Goal: Task Accomplishment & Management: Use online tool/utility

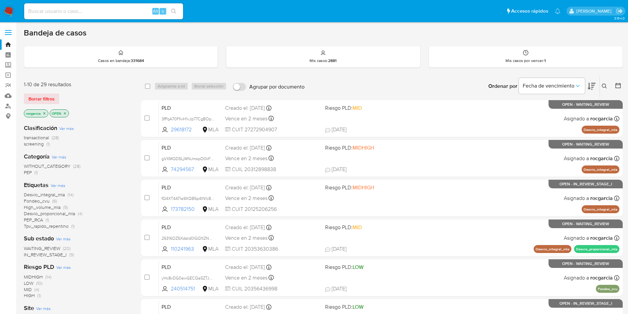
click at [605, 81] on div "Ingrese ID de usuario o caso Buscar Borrar filtros" at bounding box center [605, 86] width 11 height 21
click at [602, 85] on button at bounding box center [605, 86] width 11 height 8
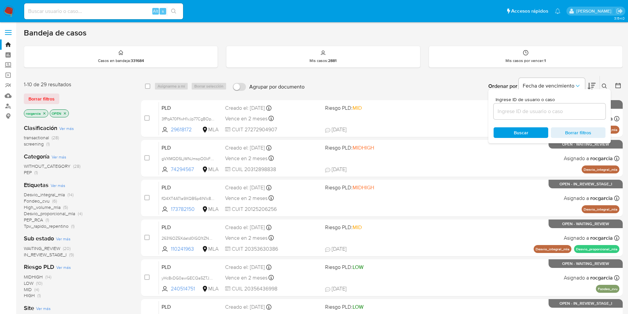
click at [567, 112] on input at bounding box center [550, 111] width 112 height 9
type input "81299794"
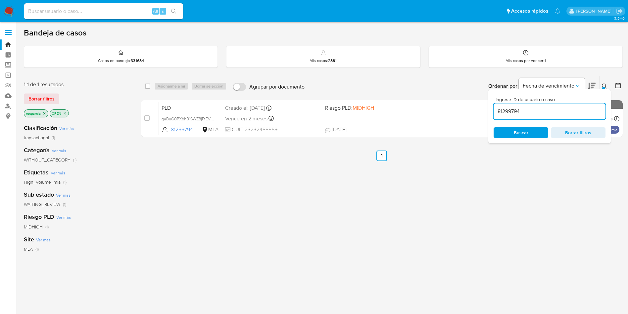
click at [604, 90] on div "Ingrese ID de usuario o caso 81299794 Buscar Borrar filtros" at bounding box center [550, 116] width 123 height 54
click at [604, 89] on div "Ingrese ID de usuario o caso 81299794 Buscar Borrar filtros" at bounding box center [550, 116] width 123 height 54
click at [605, 86] on icon at bounding box center [604, 85] width 5 height 5
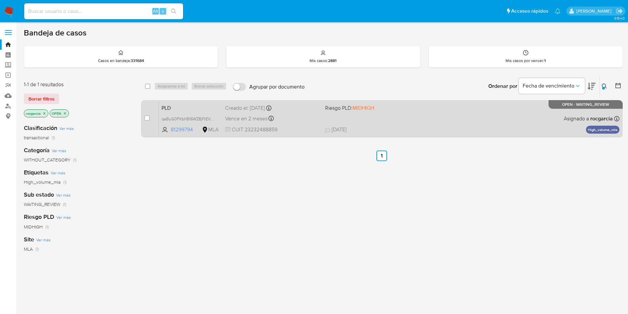
click at [422, 115] on div "PLD qaBuG0PXbhB16WZ8jFtEV113 81299794 MLA Riesgo PLD: MIDHIGH Creado el: 12/08/…" at bounding box center [389, 118] width 461 height 33
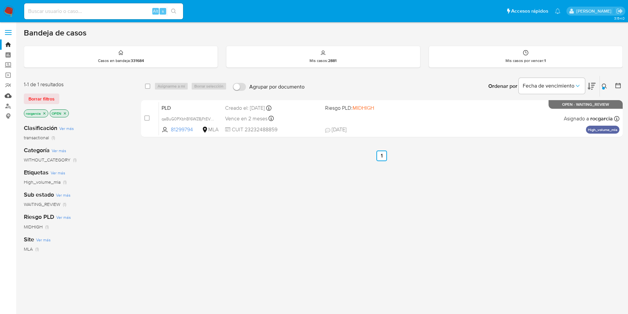
click at [9, 96] on link "Mulan" at bounding box center [39, 95] width 79 height 10
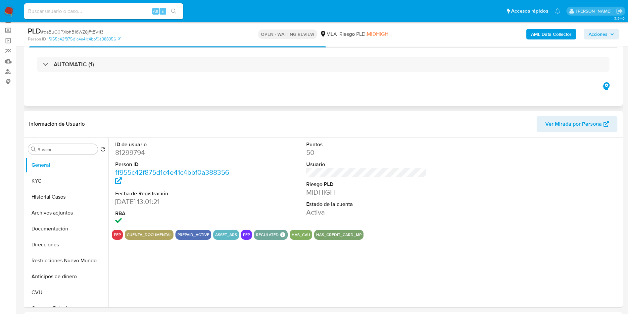
scroll to position [50, 0]
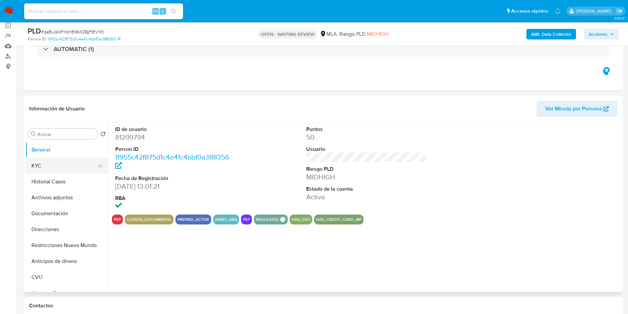
select select "10"
click at [54, 168] on button "KYC" at bounding box center [65, 166] width 78 height 16
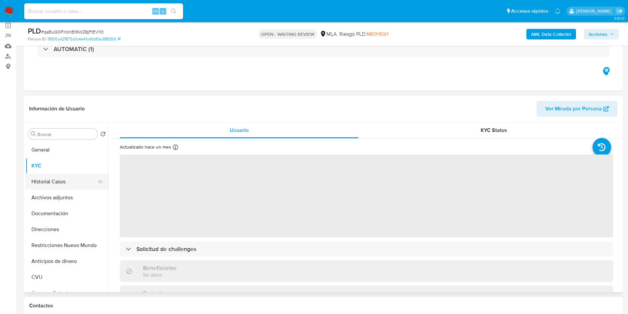
click at [56, 179] on button "Historial Casos" at bounding box center [65, 182] width 78 height 16
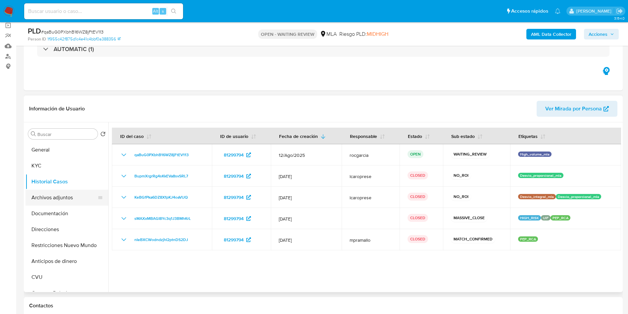
click at [54, 197] on button "Archivos adjuntos" at bounding box center [65, 197] width 78 height 16
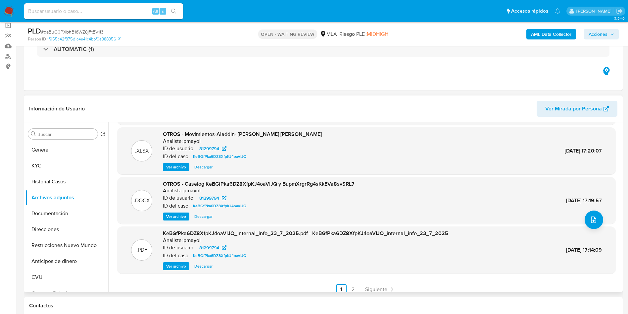
click at [178, 218] on span "Ver archivo" at bounding box center [176, 216] width 20 height 7
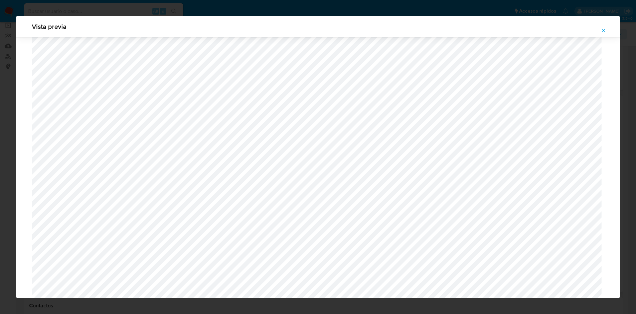
scroll to position [235, 0]
click at [0, 148] on div "Vista previa" at bounding box center [318, 157] width 636 height 314
click at [601, 30] on icon "Attachment preview" at bounding box center [603, 30] width 5 height 5
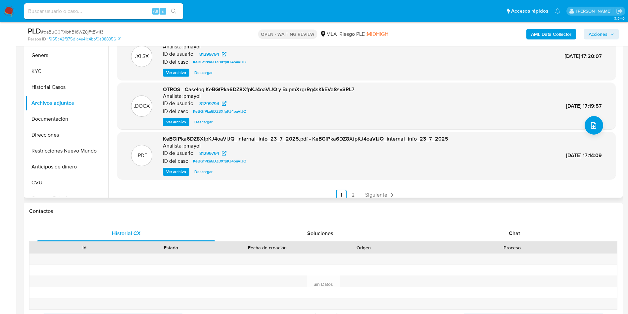
scroll to position [149, 0]
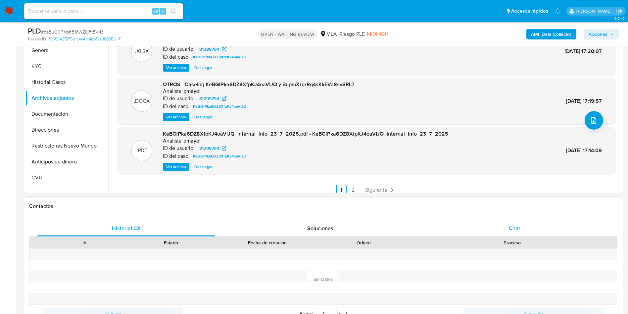
drag, startPoint x: 513, startPoint y: 232, endPoint x: 506, endPoint y: 231, distance: 7.7
click at [513, 232] on div "Chat" at bounding box center [515, 228] width 178 height 16
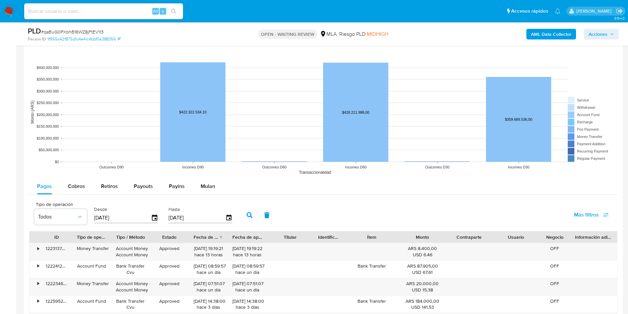
scroll to position [745, 0]
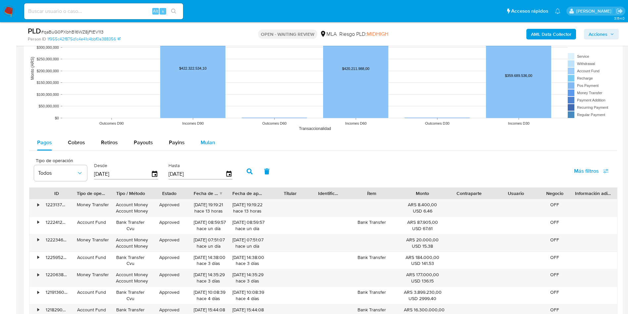
click at [201, 146] on div "Mulan" at bounding box center [208, 142] width 15 height 16
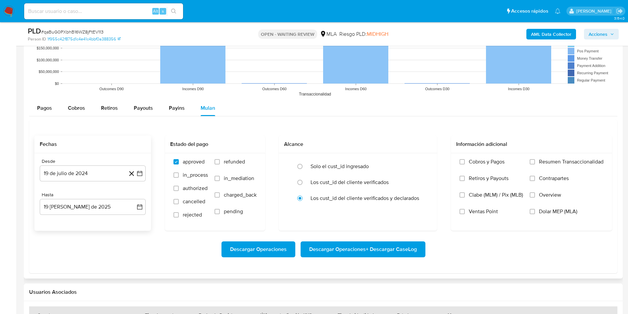
scroll to position [795, 0]
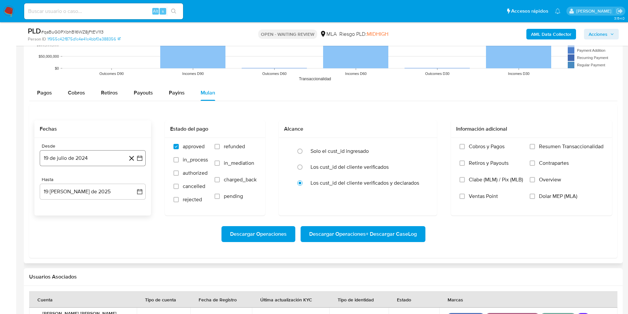
click at [141, 158] on icon "button" at bounding box center [139, 158] width 7 height 7
click at [135, 182] on icon "Mes siguiente" at bounding box center [134, 182] width 8 height 8
click at [109, 182] on icon "Seleccionar mes y año" at bounding box center [108, 182] width 3 height 2
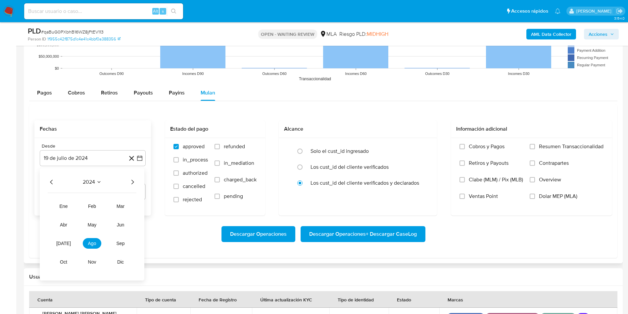
click at [134, 183] on icon "Año siguiente" at bounding box center [133, 182] width 8 height 8
click at [58, 246] on button "jul" at bounding box center [63, 243] width 19 height 11
drag, startPoint x: 69, startPoint y: 209, endPoint x: 82, endPoint y: 208, distance: 13.0
click at [69, 210] on button "1" at bounding box center [66, 206] width 11 height 11
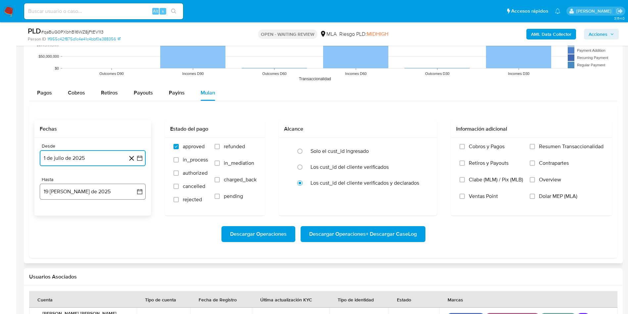
click at [144, 194] on button "19 de agosto de 2025" at bounding box center [93, 191] width 106 height 16
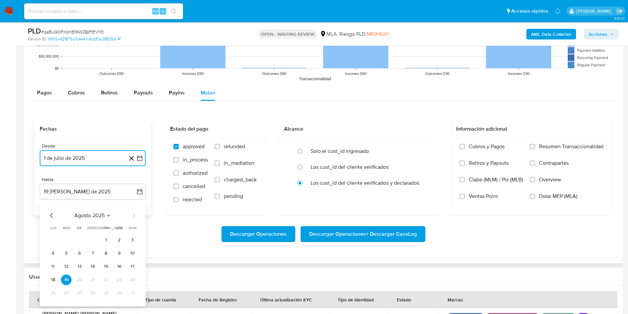
click at [54, 216] on icon "Mes anterior" at bounding box center [52, 215] width 8 height 8
click at [91, 292] on button "31" at bounding box center [92, 292] width 11 height 11
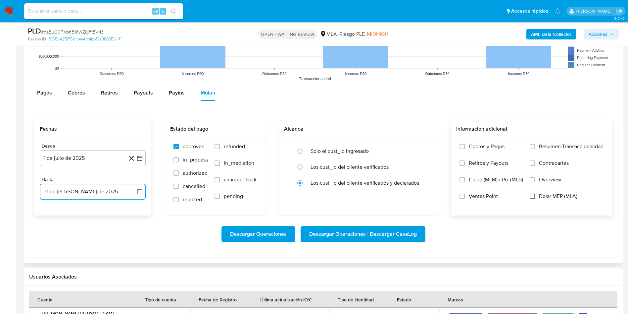
click at [533, 196] on input "Dolar MEP (MLA)" at bounding box center [532, 195] width 5 height 5
click at [375, 235] on span "Descargar Operaciones + Descargar CaseLog" at bounding box center [363, 234] width 108 height 15
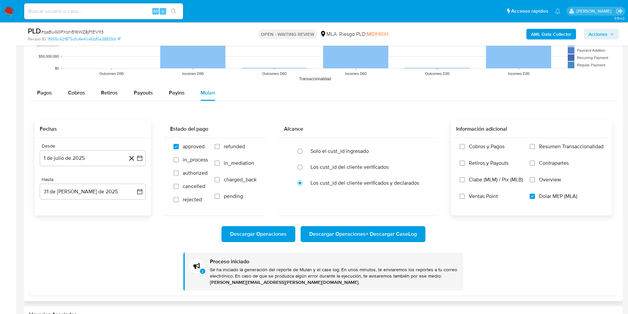
click at [377, 237] on span "Descargar Operaciones + Descargar CaseLog" at bounding box center [363, 234] width 108 height 15
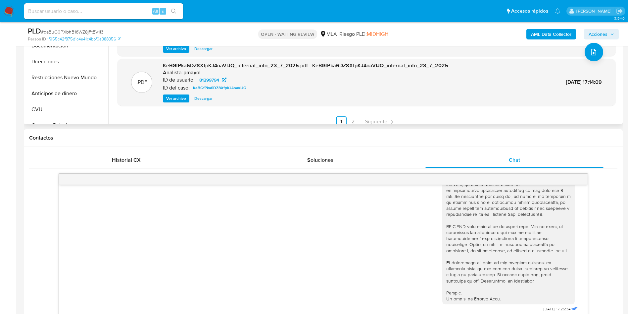
scroll to position [99, 0]
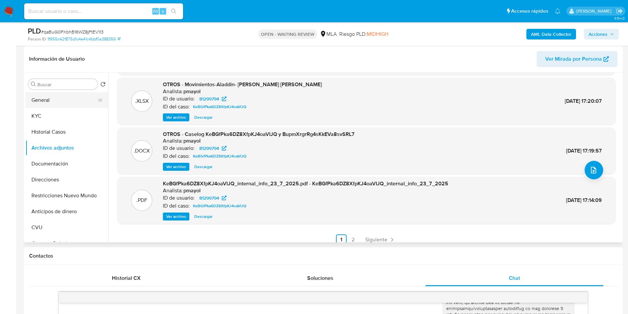
click at [56, 97] on button "General" at bounding box center [65, 100] width 78 height 16
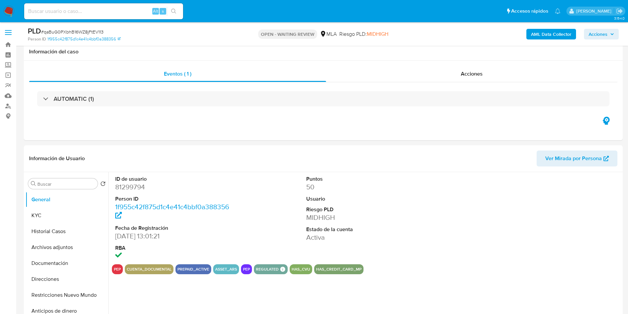
scroll to position [50, 0]
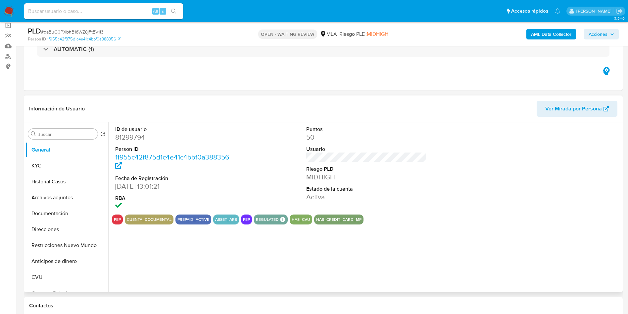
click at [130, 134] on dd "81299794" at bounding box center [175, 136] width 121 height 9
copy dd "81299794"
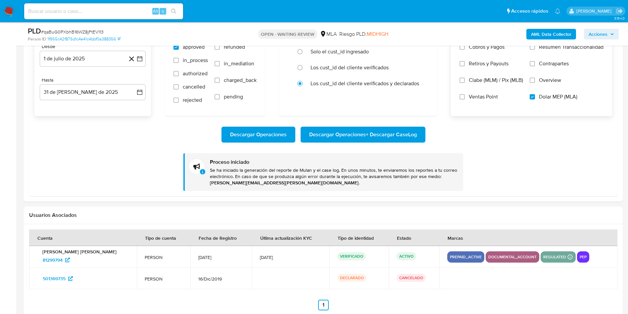
scroll to position [795, 0]
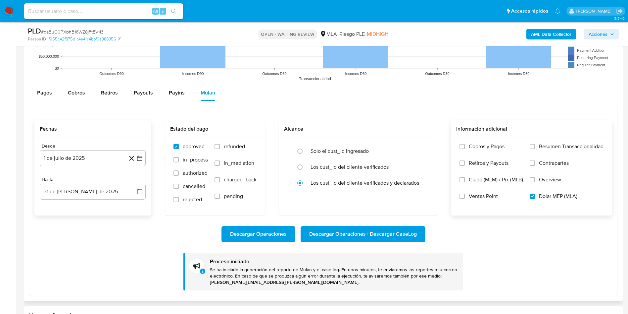
click at [338, 231] on span "Descargar Operaciones + Descargar CaseLog" at bounding box center [363, 234] width 108 height 15
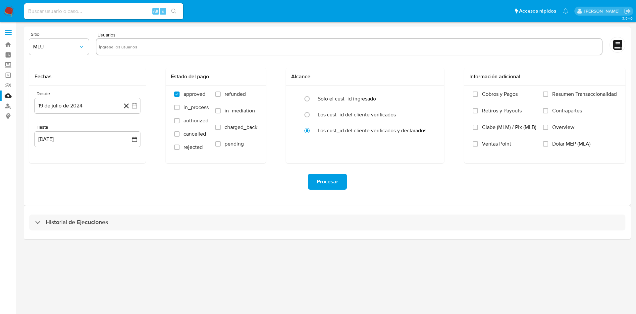
click at [10, 14] on img at bounding box center [8, 11] width 11 height 11
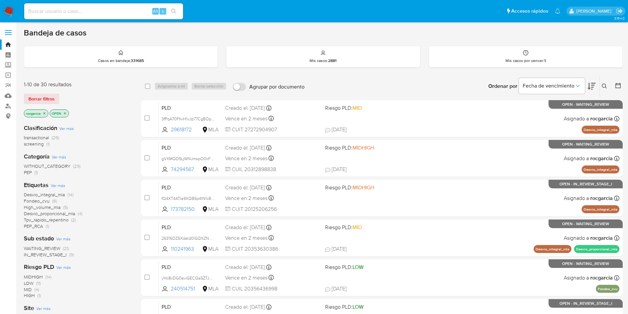
click at [607, 90] on button at bounding box center [605, 86] width 11 height 8
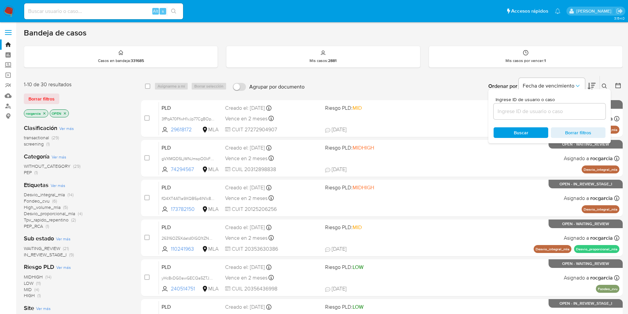
click at [517, 111] on input at bounding box center [550, 111] width 112 height 9
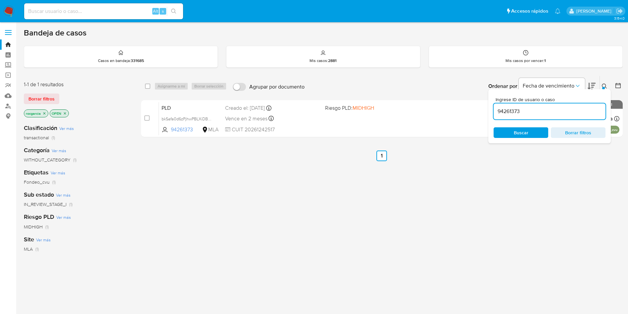
click at [338, 188] on div "select-all-cases-checkbox Asignarme a mí Borrar selección Agrupar por documento…" at bounding box center [382, 226] width 482 height 300
click at [0, 196] on aside "Bandeja Tablero Screening Búsqueda en Listas Watchlist Herramientas Operaciones…" at bounding box center [8, 190] width 16 height 380
click at [602, 87] on icon at bounding box center [604, 85] width 5 height 5
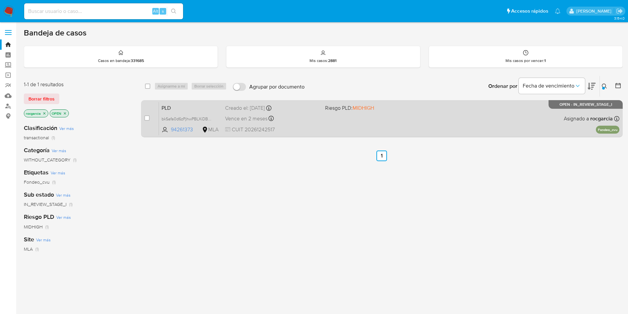
click at [351, 122] on div "PLD bkSafa0d6zPjhwPBLXiDBM3V 94261373 MLA Riesgo PLD: MIDHIGH Creado el: 12/08/…" at bounding box center [389, 118] width 461 height 33
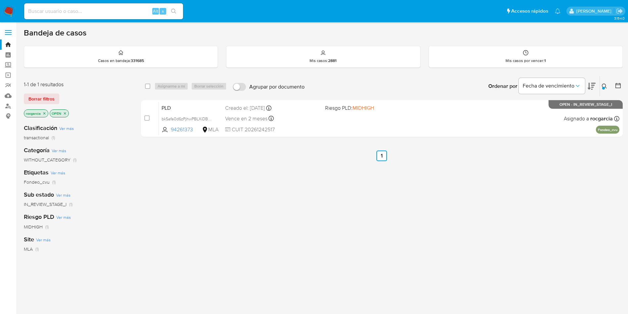
click at [605, 85] on icon at bounding box center [604, 85] width 5 height 5
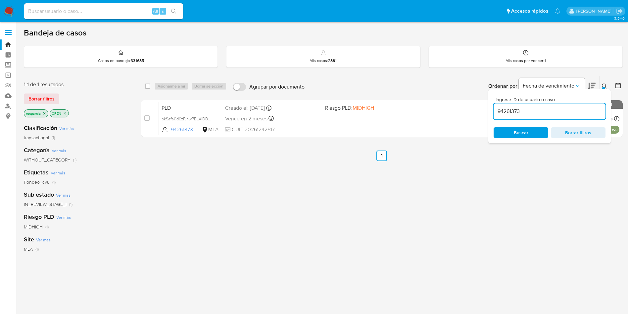
click at [552, 120] on div "Ingrese ID de usuario o caso 94261373 Buscar Borrar filtros" at bounding box center [550, 116] width 123 height 54
click at [552, 114] on input "94261373" at bounding box center [550, 111] width 112 height 9
paste input "83437462"
click at [603, 87] on div at bounding box center [603, 88] width 3 height 3
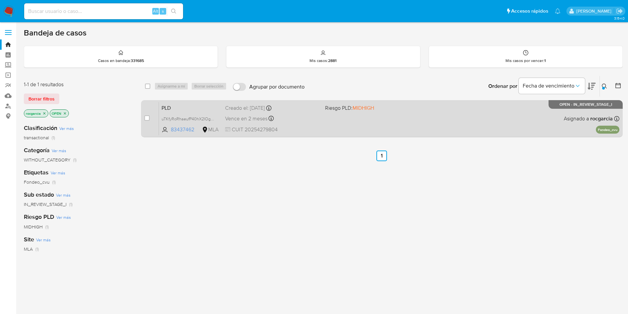
click at [409, 120] on div "PLD uTKfyRoRhaeufP40hX2IOgMH 83437462 MLA Riesgo PLD: MIDHIGH Creado el: 12/08/…" at bounding box center [389, 118] width 461 height 33
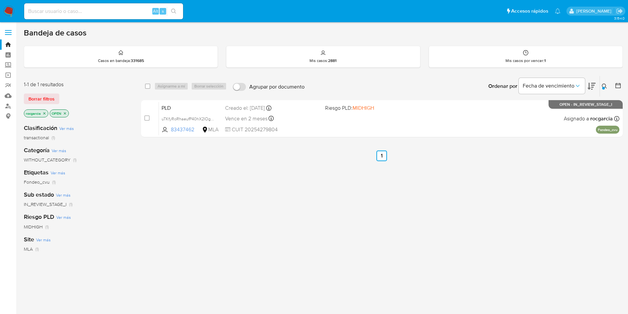
click at [600, 87] on button at bounding box center [605, 86] width 11 height 8
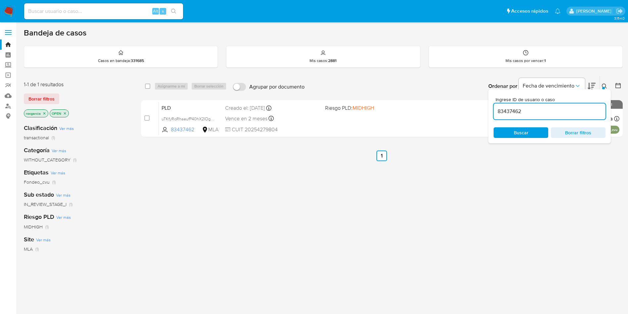
click at [538, 116] on div "83437462" at bounding box center [550, 111] width 112 height 16
click at [536, 111] on input "83437462" at bounding box center [550, 111] width 112 height 9
paste input "776822838"
click at [605, 87] on icon at bounding box center [604, 85] width 5 height 5
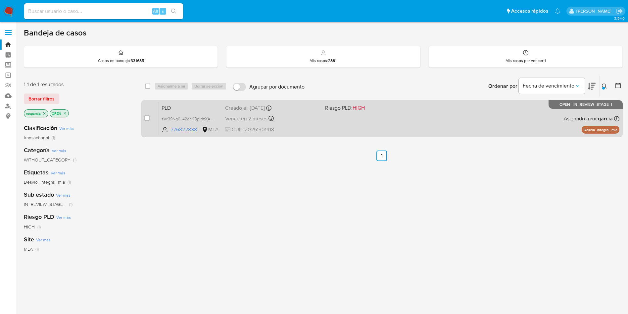
click at [371, 116] on div "PLD zVc39Ng0J42qhKBp1dzXA9uY 776822838 MLA Riesgo PLD: HIGH Creado el: 12/08/20…" at bounding box center [389, 118] width 461 height 33
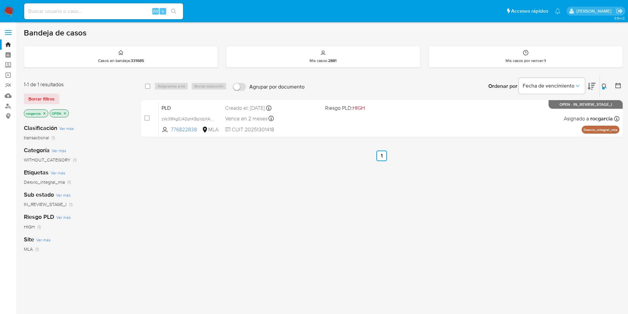
click at [605, 86] on icon at bounding box center [604, 85] width 5 height 5
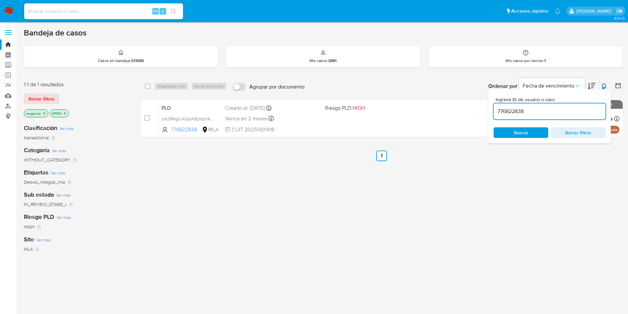
click at [556, 114] on input "776822838" at bounding box center [550, 111] width 112 height 9
click at [604, 85] on icon at bounding box center [604, 85] width 5 height 5
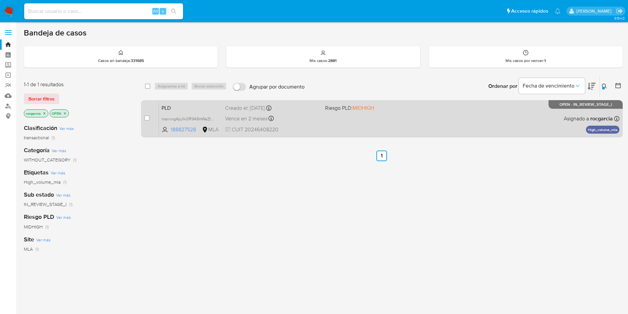
click at [403, 121] on div "PLD marxwg4pyIki0R949mWaZtEC 188827528 MLA Riesgo PLD: MIDHIGH Creado el: 12/08…" at bounding box center [389, 118] width 461 height 33
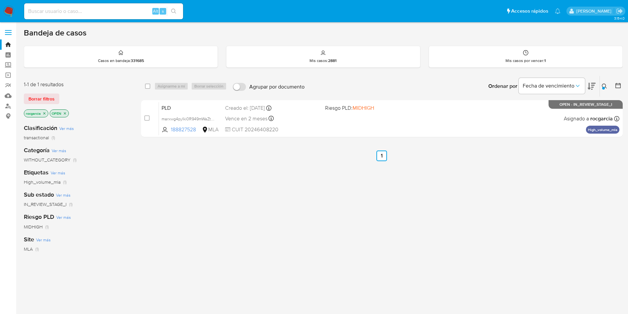
click at [605, 84] on icon at bounding box center [604, 85] width 5 height 5
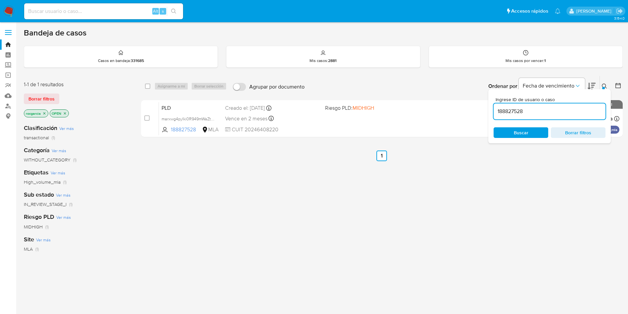
click at [539, 112] on input "188827528" at bounding box center [550, 111] width 112 height 9
click at [604, 84] on icon at bounding box center [604, 85] width 5 height 5
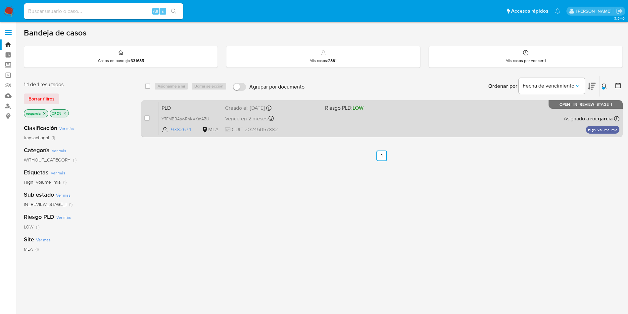
click at [355, 130] on div "PLD Y7FMBBAnwRhKXKmAZUSEiL1g 9382674 MLA Riesgo PLD: LOW Creado el: 12/08/2025 …" at bounding box center [389, 118] width 461 height 33
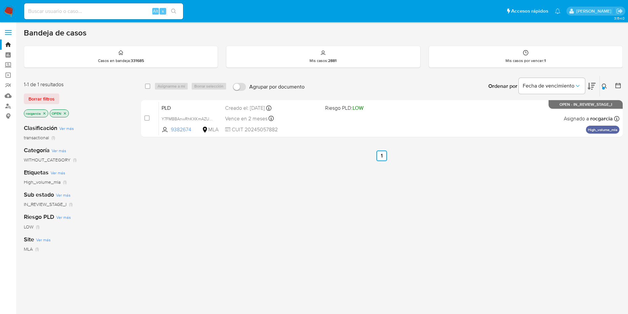
click at [605, 86] on icon at bounding box center [604, 85] width 5 height 5
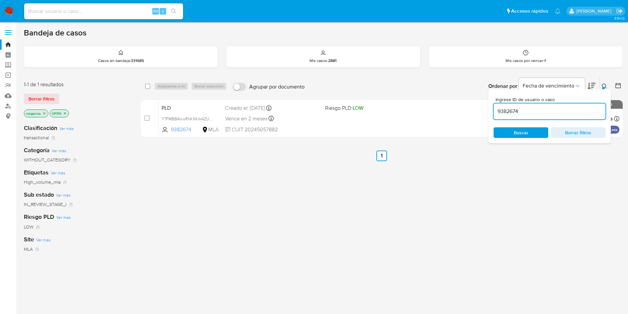
click at [514, 116] on div "9382674" at bounding box center [550, 111] width 112 height 16
click at [514, 112] on input "9382674" at bounding box center [550, 111] width 112 height 9
paste input "167921878"
click at [607, 83] on button at bounding box center [605, 86] width 11 height 8
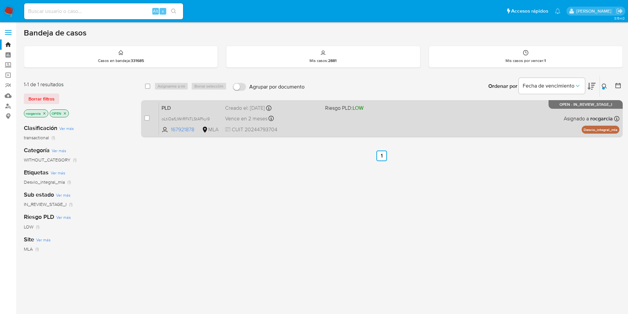
click at [365, 123] on div "PLD oLtiOafLIWrRFkTLStAPkyi9 167921878 MLA Riesgo PLD: LOW Creado el: 12/08/202…" at bounding box center [389, 118] width 461 height 33
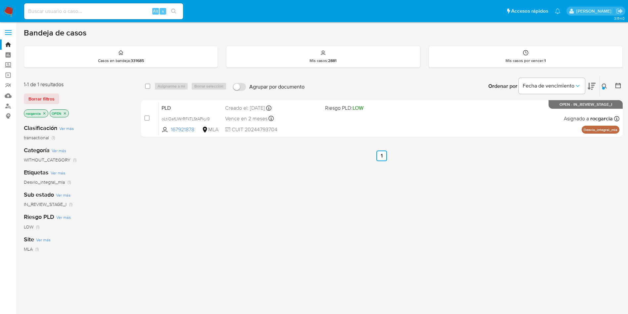
click at [603, 85] on icon at bounding box center [604, 85] width 5 height 5
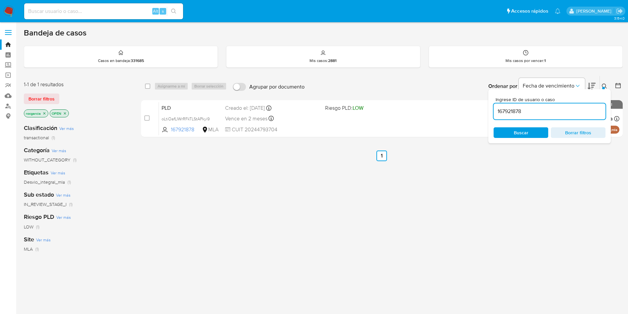
click at [522, 111] on input "167921878" at bounding box center [550, 111] width 112 height 9
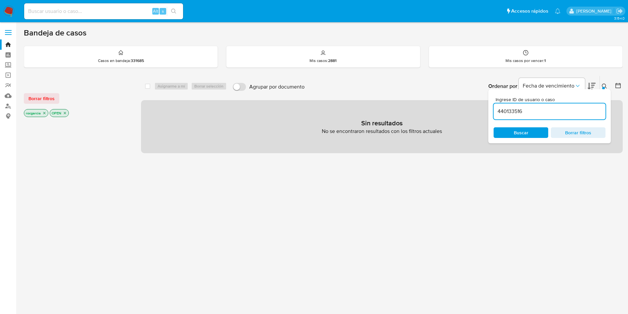
click at [65, 113] on icon "close-filter" at bounding box center [65, 113] width 4 height 4
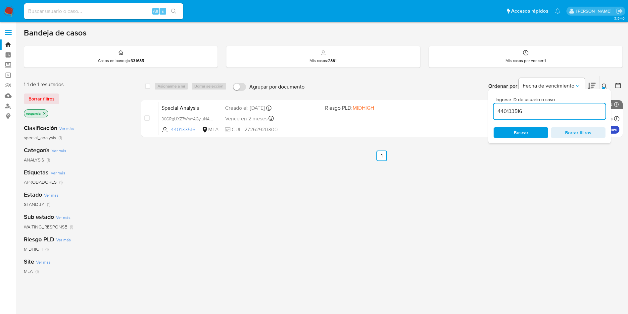
click at [606, 86] on icon at bounding box center [604, 85] width 5 height 5
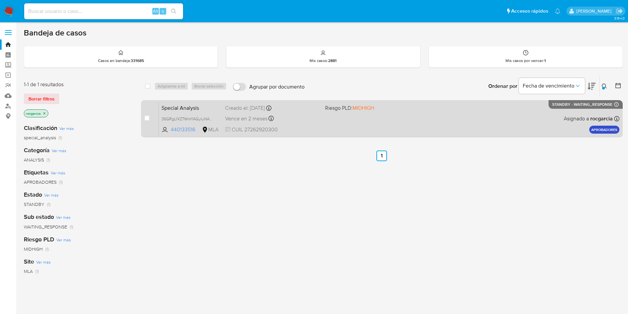
click at [378, 130] on div "Special Analysis 36GRgUXZ7WmYAGyIuNACP5WK 440133516 MLA Riesgo PLD: MIDHIGH Cre…" at bounding box center [389, 118] width 461 height 33
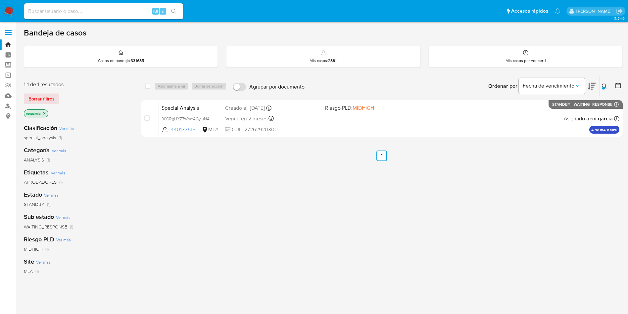
click at [607, 80] on div "Ingrese ID de usuario o caso 440133516 Buscar Borrar filtros" at bounding box center [605, 86] width 11 height 21
click at [601, 86] on button at bounding box center [605, 86] width 11 height 8
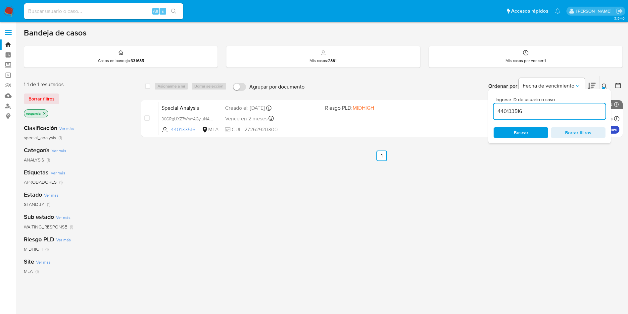
click at [538, 109] on input "440133516" at bounding box center [550, 111] width 112 height 9
type input "87087939"
click at [608, 84] on button at bounding box center [605, 86] width 11 height 8
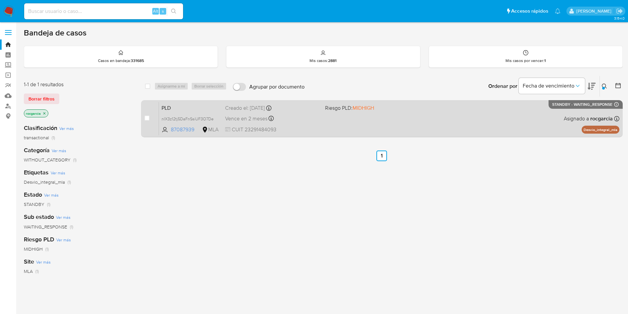
click at [363, 126] on div "PLD nlX3z12tj5DaFnSsiUF3O7De 87087939 MLA Riesgo PLD: MIDHIGH Creado el: 12/08/…" at bounding box center [389, 118] width 461 height 33
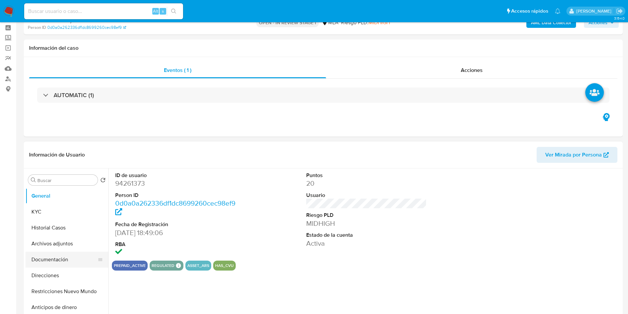
scroll to position [50, 0]
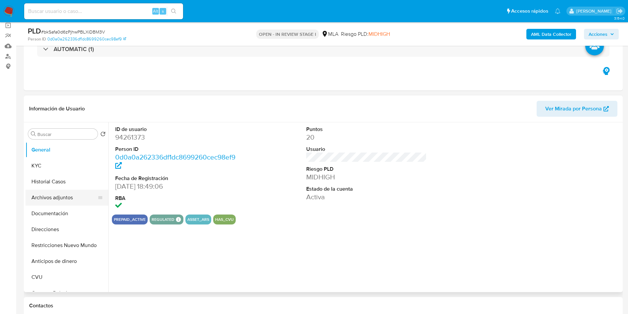
select select "10"
click at [67, 185] on button "Historial Casos" at bounding box center [65, 182] width 78 height 16
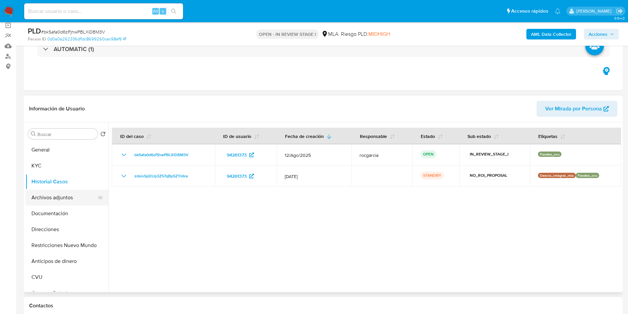
click at [53, 197] on button "Archivos adjuntos" at bounding box center [65, 197] width 78 height 16
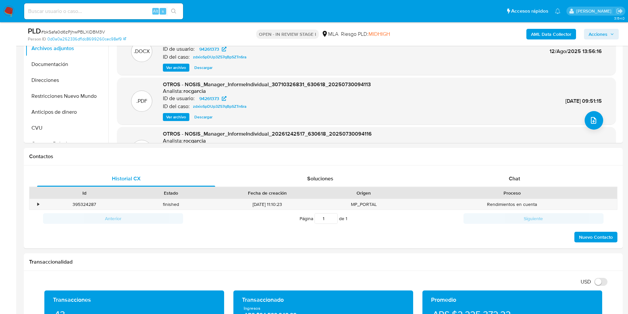
scroll to position [0, 0]
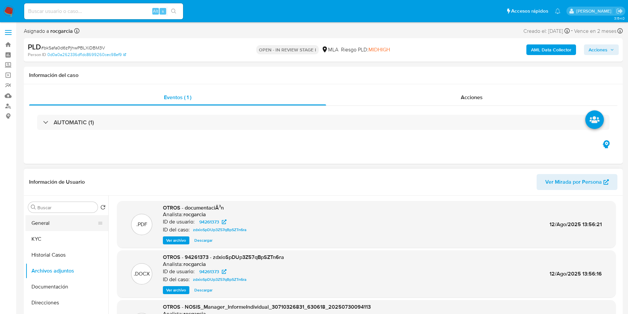
click at [63, 223] on button "General" at bounding box center [65, 223] width 78 height 16
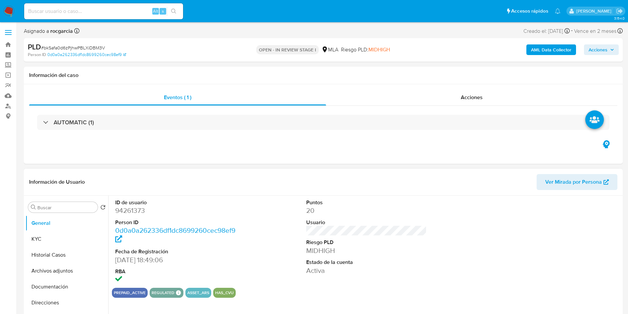
click at [134, 212] on dd "94261373" at bounding box center [175, 210] width 121 height 9
copy dd "94261373"
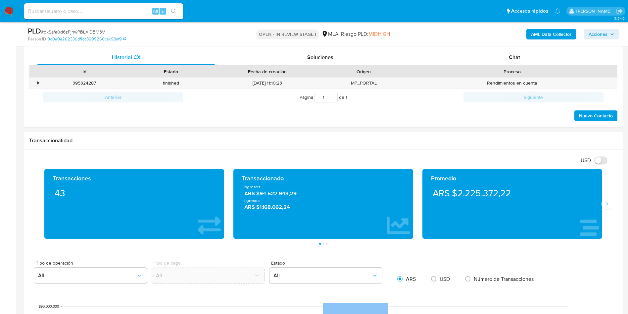
scroll to position [298, 0]
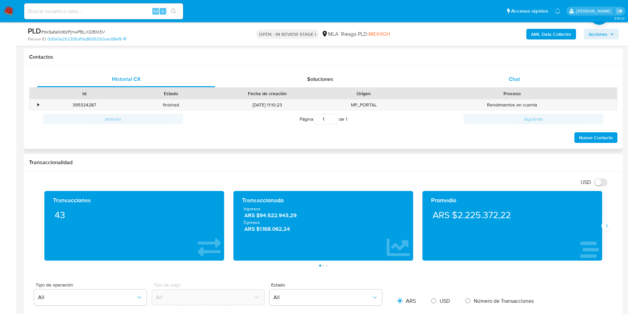
click at [525, 76] on div "Chat" at bounding box center [515, 79] width 178 height 16
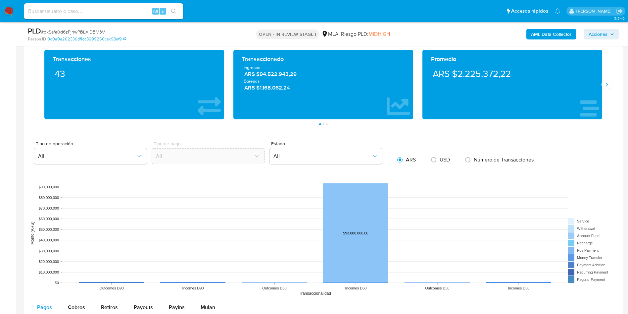
scroll to position [745, 0]
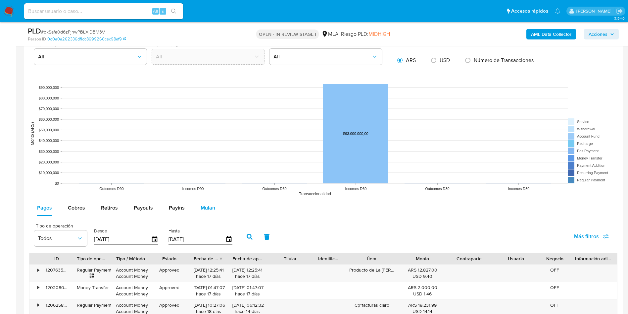
click at [211, 206] on span "Mulan" at bounding box center [208, 208] width 15 height 8
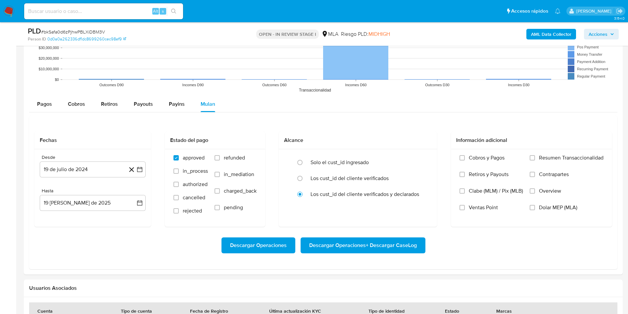
scroll to position [894, 0]
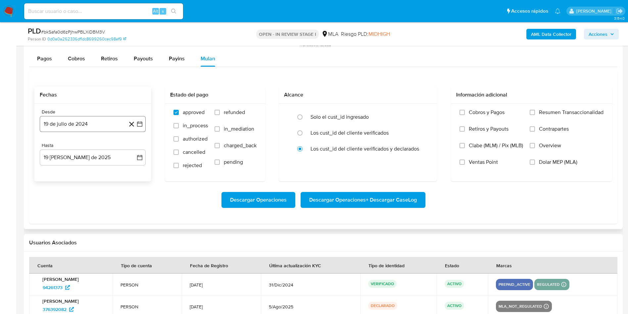
click at [140, 125] on icon "button" at bounding box center [139, 124] width 7 height 7
click at [133, 147] on icon "Mes siguiente" at bounding box center [134, 148] width 8 height 8
click at [101, 149] on span "agosto 2024" at bounding box center [90, 147] width 30 height 7
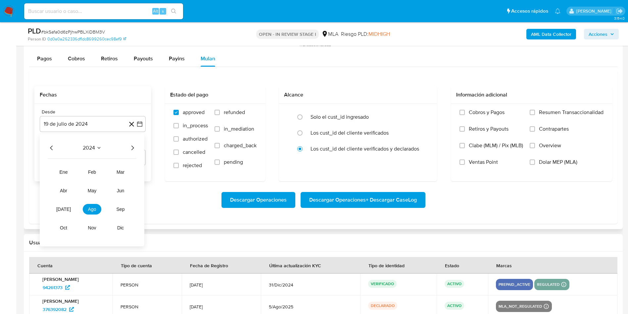
click at [134, 149] on icon "Año siguiente" at bounding box center [133, 148] width 8 height 8
click at [61, 212] on button "[DATE]" at bounding box center [63, 209] width 19 height 11
click at [67, 175] on button "1" at bounding box center [66, 172] width 11 height 11
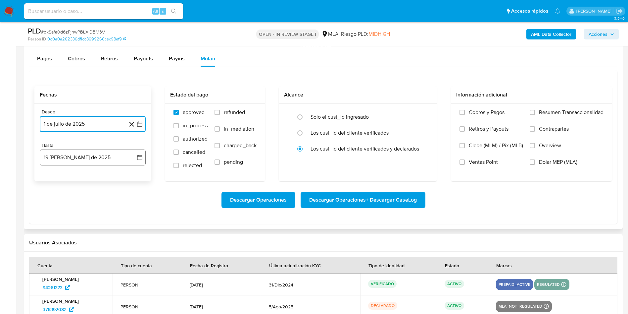
click at [134, 163] on button "19 [PERSON_NAME] de 2025" at bounding box center [93, 157] width 106 height 16
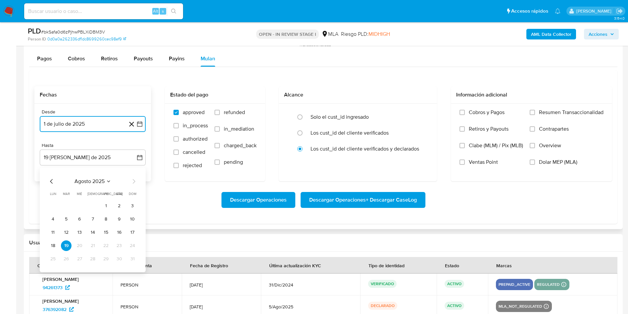
click at [52, 179] on icon "Mes anterior" at bounding box center [52, 181] width 8 height 8
click at [92, 257] on button "31" at bounding box center [92, 258] width 11 height 11
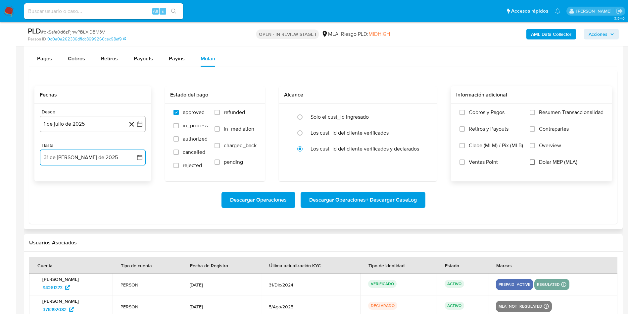
click at [532, 164] on input "Dolar MEP (MLA)" at bounding box center [532, 161] width 5 height 5
click at [342, 205] on span "Descargar Operaciones + Descargar CaseLog" at bounding box center [363, 199] width 108 height 15
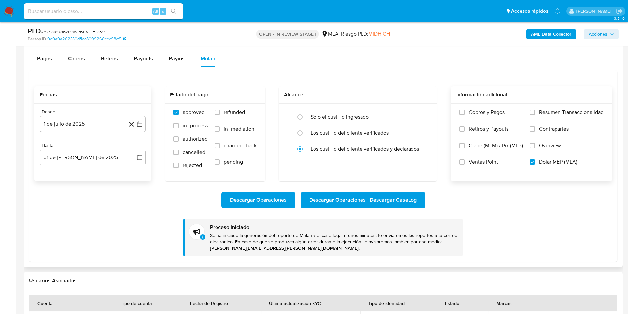
click at [338, 196] on span "Descargar Operaciones + Descargar CaseLog" at bounding box center [363, 199] width 108 height 15
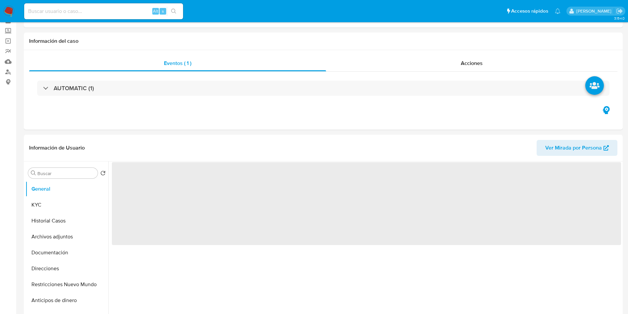
scroll to position [50, 0]
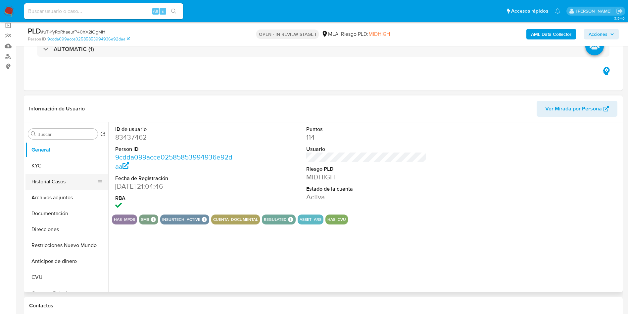
click at [59, 181] on button "Historial Casos" at bounding box center [65, 182] width 78 height 16
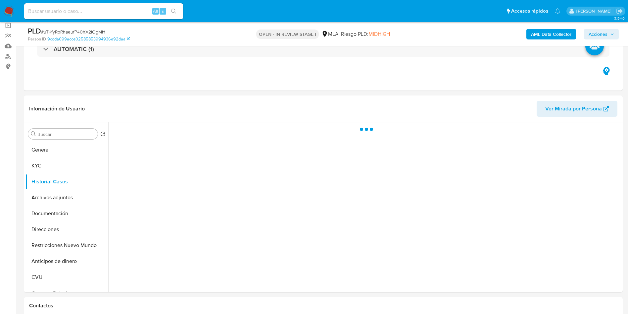
select select "10"
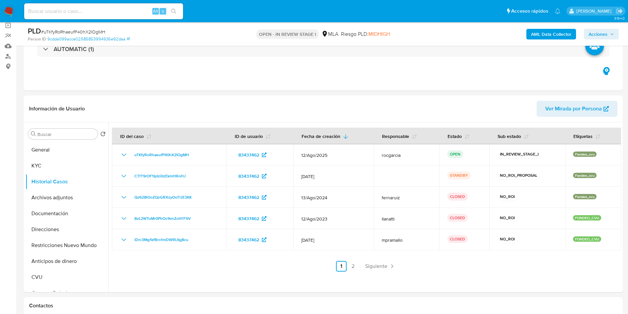
click at [41, 201] on button "Archivos adjuntos" at bounding box center [65, 197] width 78 height 16
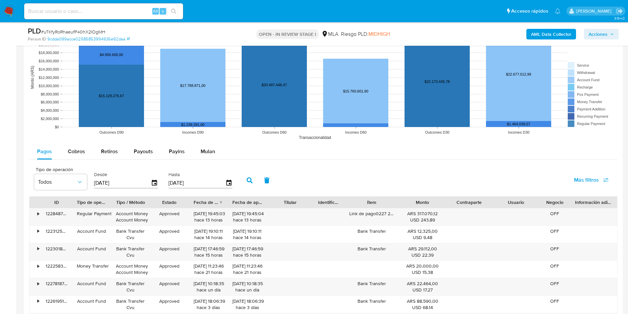
scroll to position [596, 0]
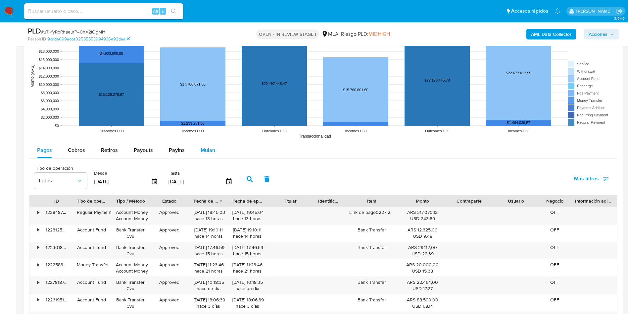
click at [207, 147] on span "Mulan" at bounding box center [208, 150] width 15 height 8
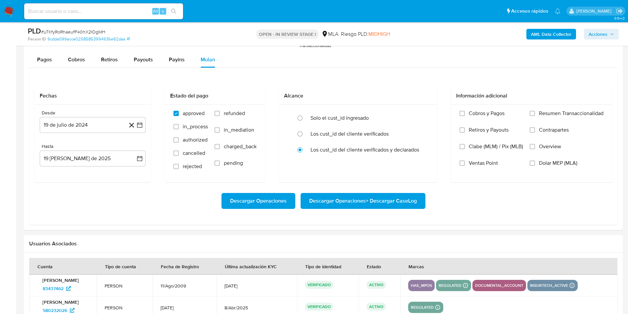
scroll to position [696, 0]
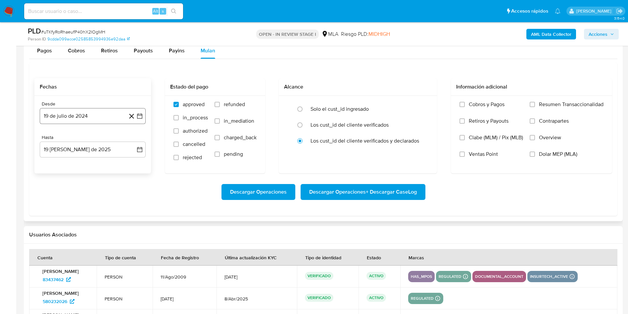
click at [138, 117] on icon "button" at bounding box center [139, 116] width 7 height 7
click at [133, 139] on icon "Mes siguiente" at bounding box center [134, 140] width 8 height 8
click at [102, 142] on span "agosto 2024" at bounding box center [90, 139] width 30 height 7
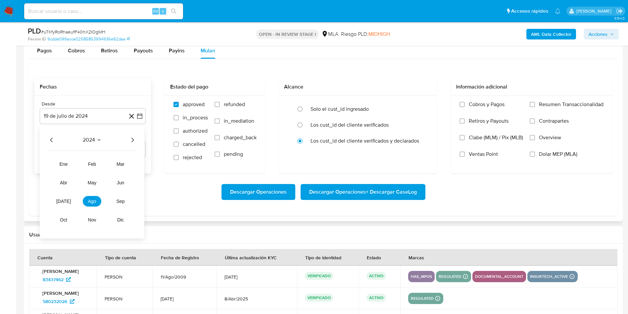
click at [132, 139] on icon "Año siguiente" at bounding box center [133, 140] width 8 height 8
click at [63, 199] on span "[DATE]" at bounding box center [63, 200] width 15 height 5
click at [70, 169] on td "1" at bounding box center [66, 164] width 11 height 11
click at [66, 160] on button "1" at bounding box center [66, 164] width 11 height 11
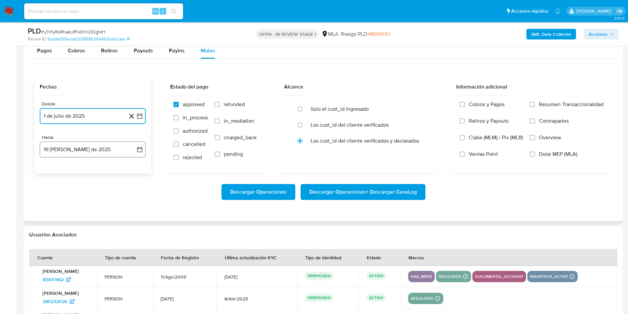
click at [141, 149] on icon "button" at bounding box center [139, 149] width 7 height 7
click at [49, 170] on icon "Mes anterior" at bounding box center [52, 173] width 8 height 8
click at [92, 249] on button "31" at bounding box center [92, 250] width 11 height 11
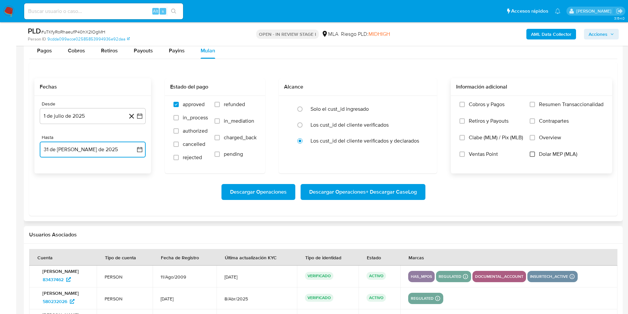
click at [532, 154] on input "Dolar MEP (MLA)" at bounding box center [532, 153] width 5 height 5
click at [375, 190] on span "Descargar Operaciones + Descargar CaseLog" at bounding box center [363, 191] width 108 height 15
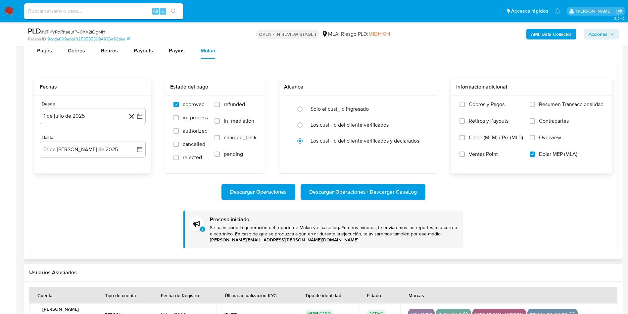
click at [343, 190] on span "Descargar Operaciones + Descargar CaseLog" at bounding box center [363, 191] width 108 height 15
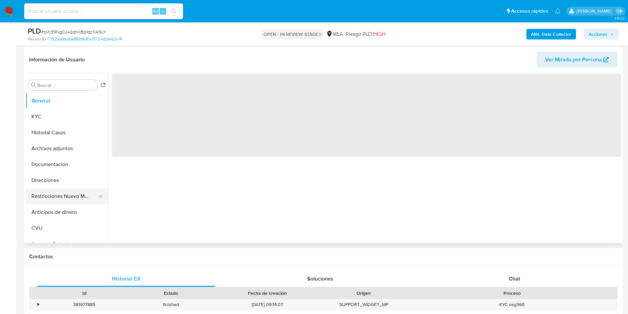
scroll to position [99, 0]
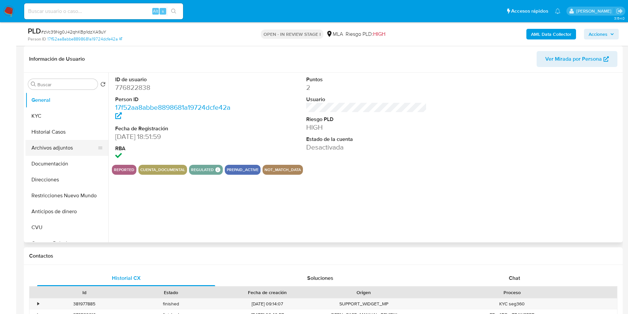
select select "10"
click at [58, 144] on button "Archivos adjuntos" at bounding box center [65, 148] width 78 height 16
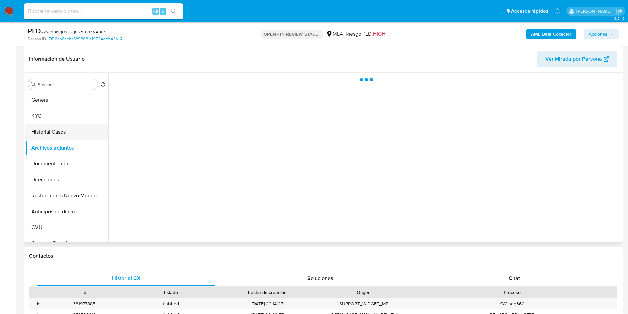
click at [54, 127] on button "Historial Casos" at bounding box center [65, 132] width 78 height 16
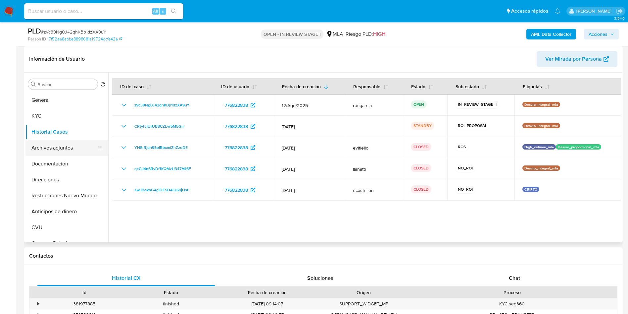
click at [48, 145] on button "Archivos adjuntos" at bounding box center [65, 148] width 78 height 16
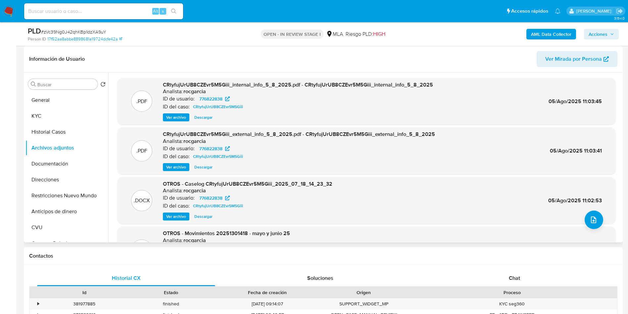
scroll to position [50, 0]
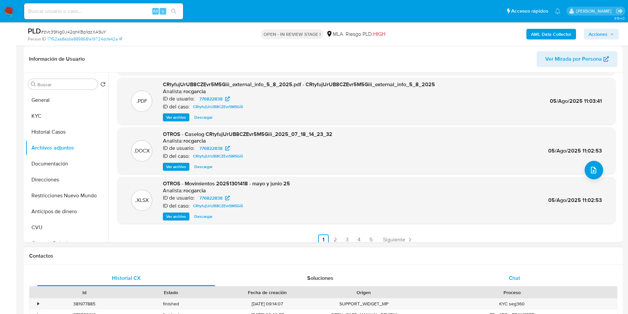
click at [521, 276] on div "Chat" at bounding box center [515, 278] width 178 height 16
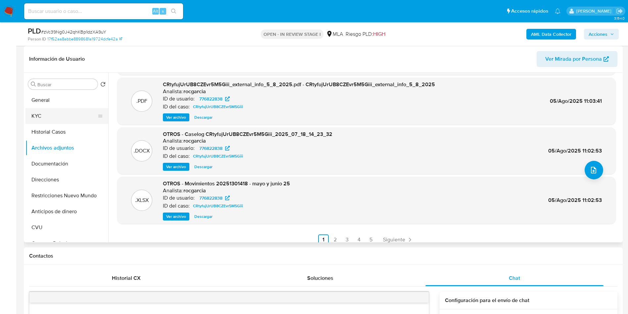
click at [43, 109] on button "KYC" at bounding box center [65, 116] width 78 height 16
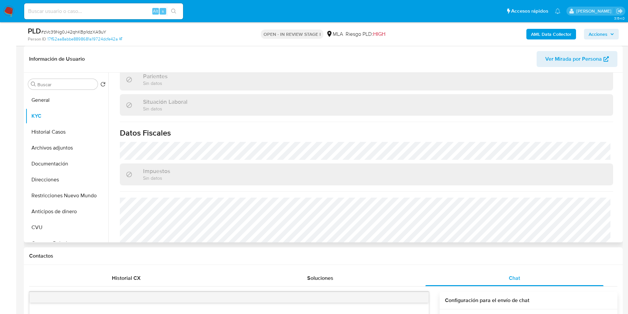
scroll to position [336, 0]
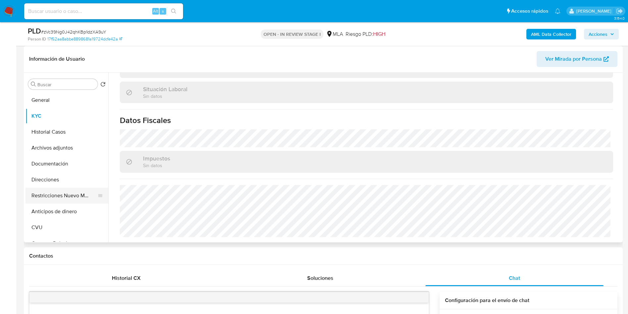
click at [44, 198] on button "Restricciones Nuevo Mundo" at bounding box center [65, 195] width 78 height 16
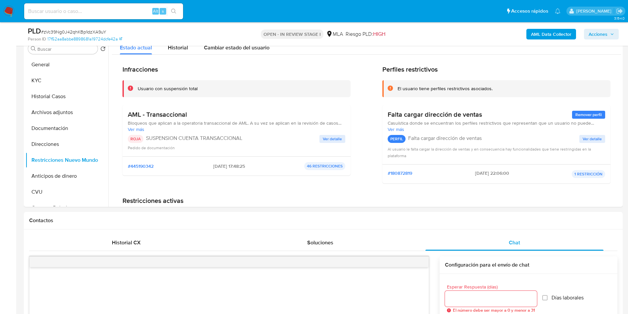
scroll to position [99, 0]
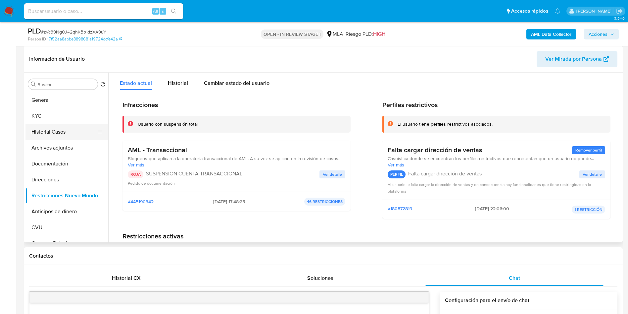
click at [41, 133] on button "Historial Casos" at bounding box center [65, 132] width 78 height 16
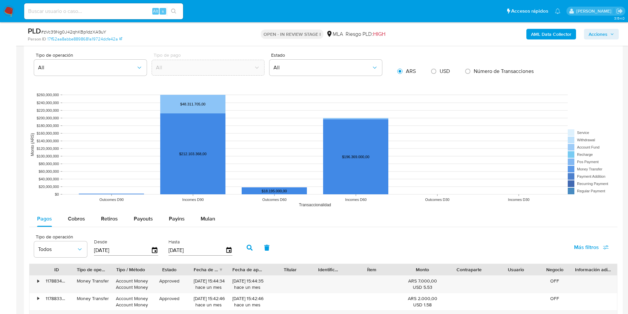
scroll to position [795, 0]
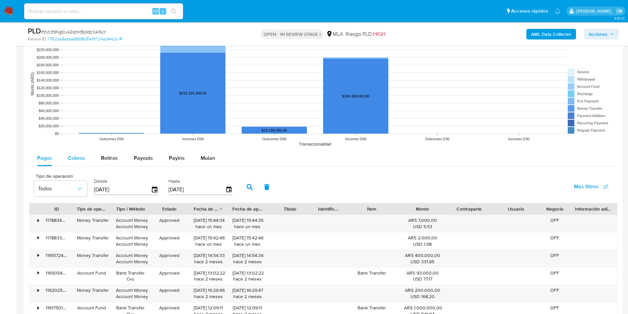
click at [76, 163] on div "Cobros" at bounding box center [76, 158] width 17 height 16
select select "10"
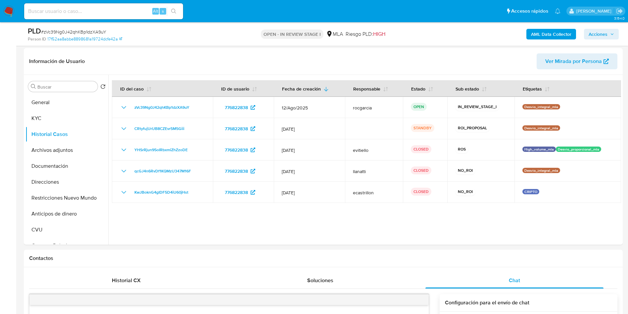
scroll to position [50, 0]
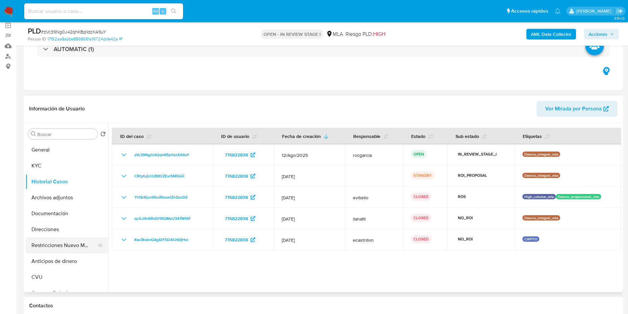
click at [43, 238] on button "Restricciones Nuevo Mundo" at bounding box center [65, 245] width 78 height 16
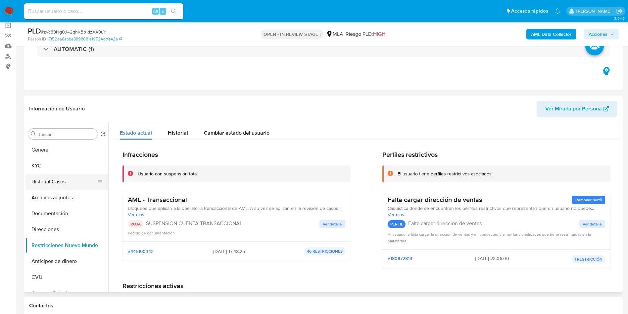
click at [51, 187] on button "Historial Casos" at bounding box center [65, 182] width 78 height 16
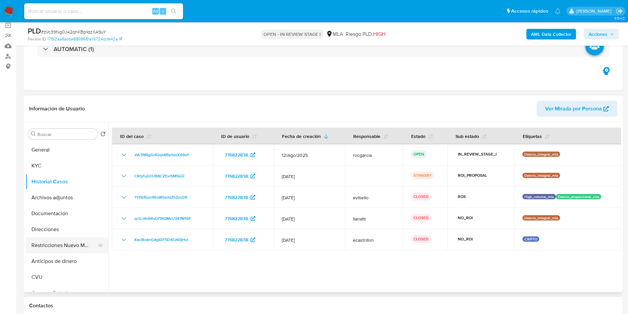
click at [47, 240] on button "Restricciones Nuevo Mundo" at bounding box center [65, 245] width 78 height 16
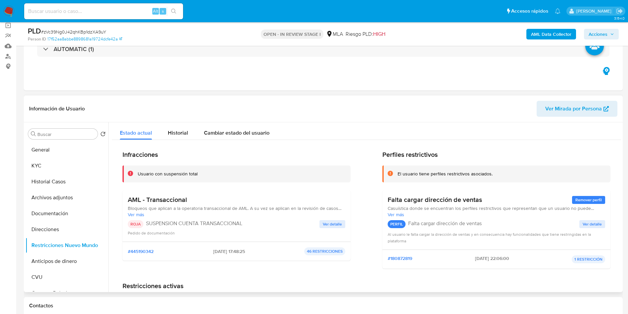
click at [326, 222] on span "Ver detalle" at bounding box center [332, 224] width 19 height 7
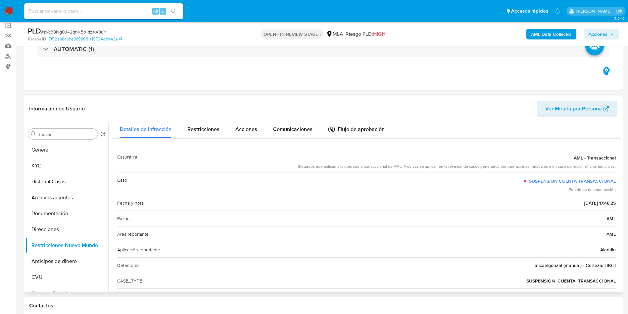
scroll to position [0, 0]
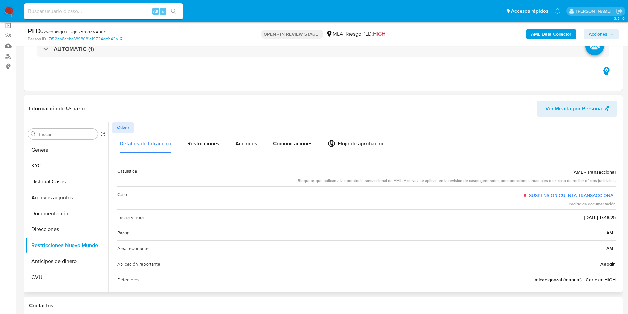
click at [129, 131] on span "Volver" at bounding box center [123, 127] width 13 height 9
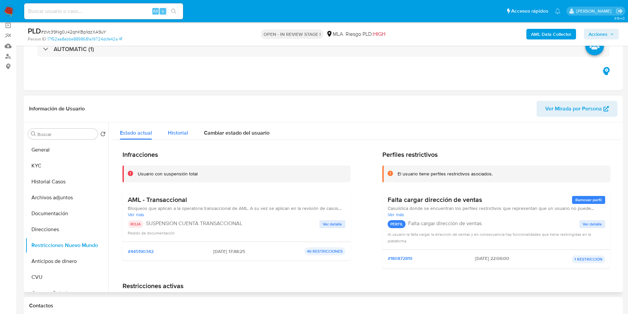
click at [171, 136] on span "Historial" at bounding box center [178, 133] width 20 height 8
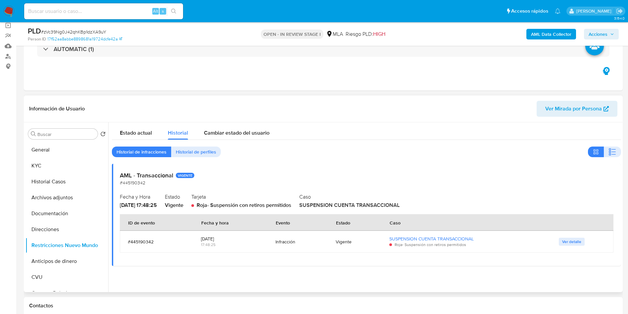
scroll to position [99, 0]
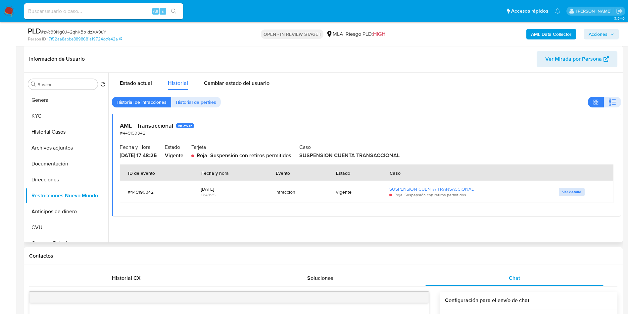
click at [567, 188] on span "Ver detalle" at bounding box center [571, 191] width 19 height 7
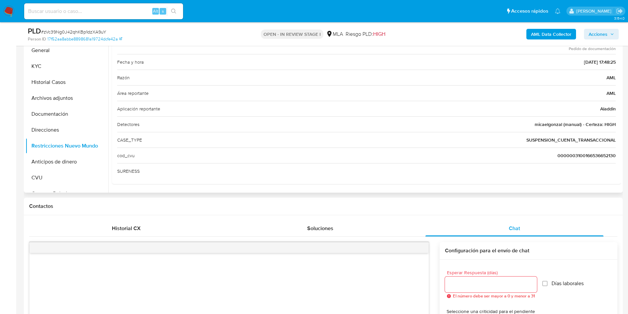
scroll to position [6, 0]
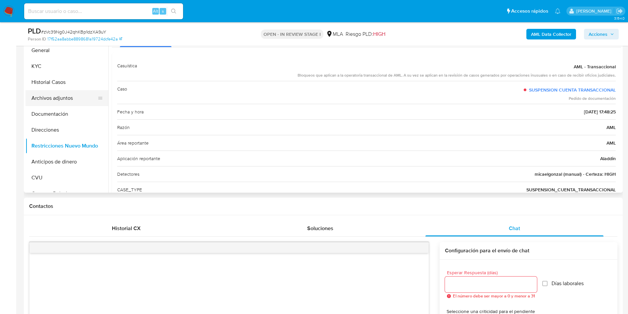
click at [34, 100] on button "Archivos adjuntos" at bounding box center [65, 98] width 78 height 16
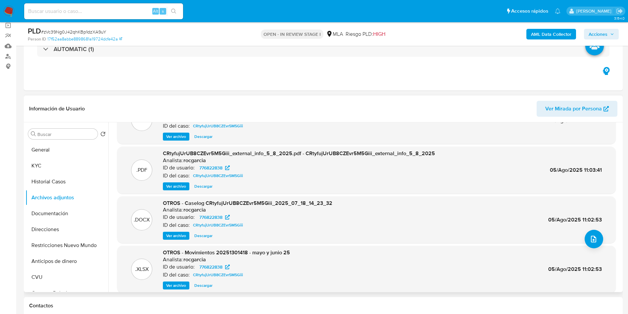
scroll to position [56, 0]
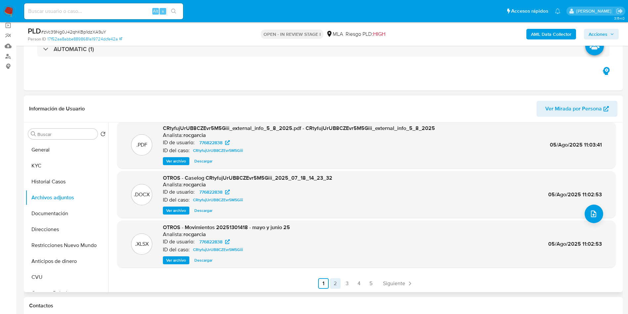
click at [333, 286] on link "2" at bounding box center [335, 283] width 11 height 11
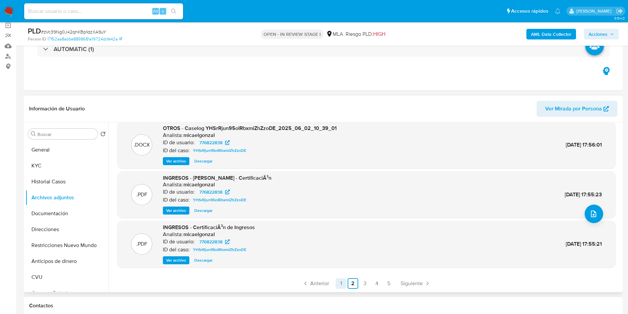
click at [340, 284] on link "1" at bounding box center [341, 283] width 11 height 11
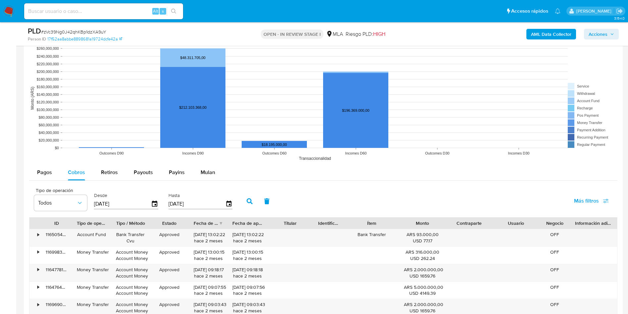
scroll to position [795, 0]
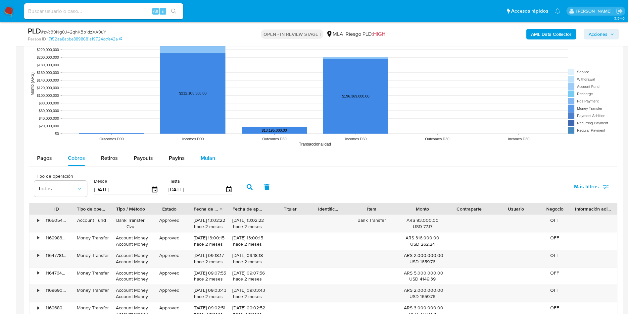
click at [204, 160] on span "Mulan" at bounding box center [208, 158] width 15 height 8
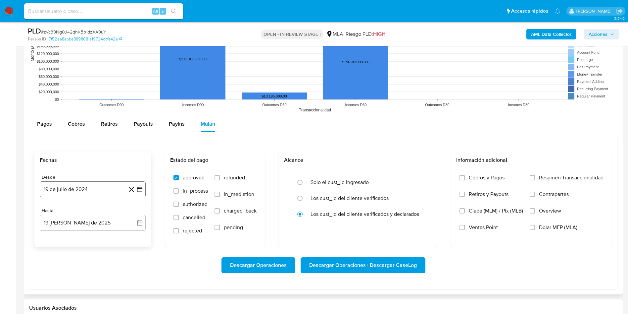
scroll to position [845, 0]
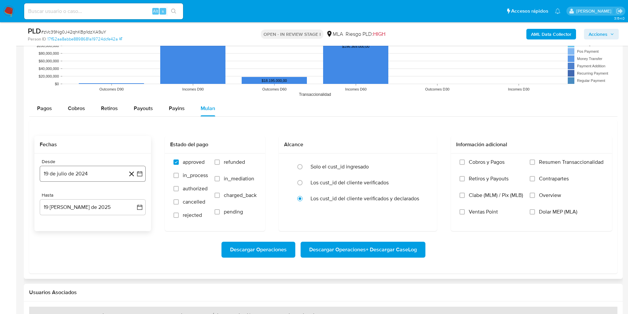
click at [142, 174] on icon "button" at bounding box center [139, 173] width 7 height 7
click at [135, 199] on icon "Mes siguiente" at bounding box center [134, 197] width 8 height 8
click at [105, 195] on button "agosto 2024" at bounding box center [93, 197] width 37 height 7
click at [130, 199] on icon "Año siguiente" at bounding box center [133, 197] width 8 height 8
click at [59, 261] on button "[DATE]" at bounding box center [63, 258] width 19 height 11
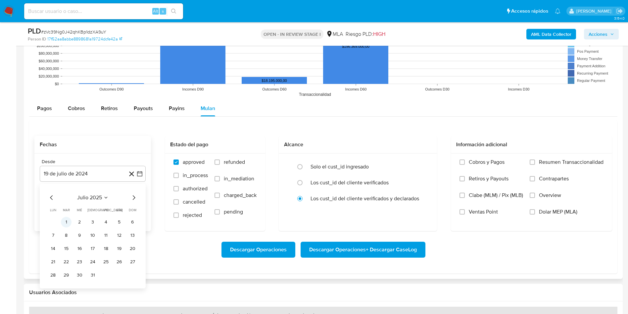
click at [70, 223] on button "1" at bounding box center [66, 222] width 11 height 11
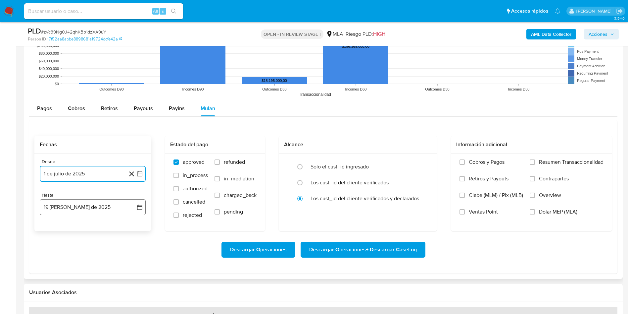
click at [143, 213] on button "19 [PERSON_NAME] de 2025" at bounding box center [93, 207] width 106 height 16
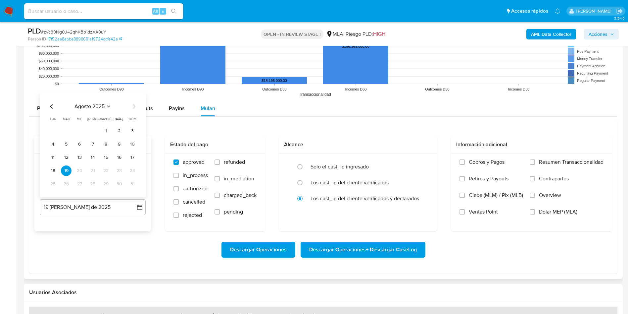
click at [49, 106] on icon "Mes anterior" at bounding box center [52, 106] width 8 height 8
click at [91, 183] on button "31" at bounding box center [92, 184] width 11 height 11
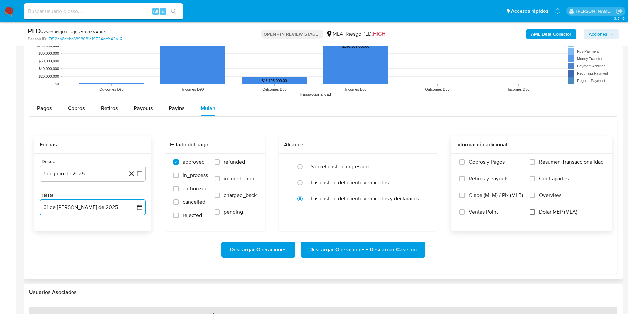
click at [530, 211] on input "Dolar MEP (MLA)" at bounding box center [532, 211] width 5 height 5
click at [365, 247] on span "Descargar Operaciones + Descargar CaseLog" at bounding box center [363, 249] width 108 height 15
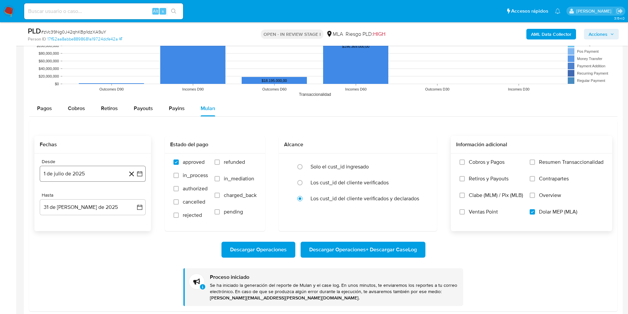
click at [142, 173] on icon "button" at bounding box center [139, 173] width 7 height 7
click at [134, 197] on icon "Mes siguiente" at bounding box center [134, 197] width 8 height 8
click at [94, 203] on div "agosto 2025 agosto 2025 lun lunes mar martes mié miércoles jue jueves vie viern…" at bounding box center [93, 236] width 90 height 87
click at [94, 199] on span "agosto 2025" at bounding box center [90, 197] width 30 height 7
click at [123, 219] on span "mar" at bounding box center [121, 221] width 8 height 5
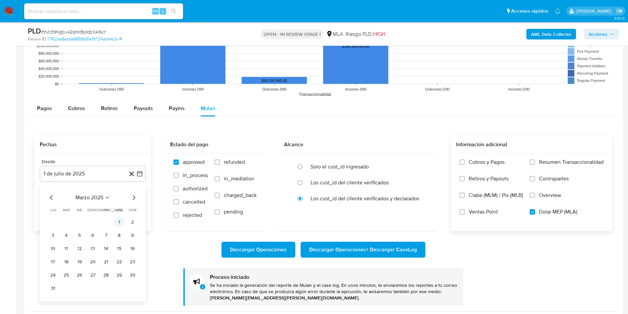
click at [124, 221] on button "1" at bounding box center [119, 222] width 11 height 11
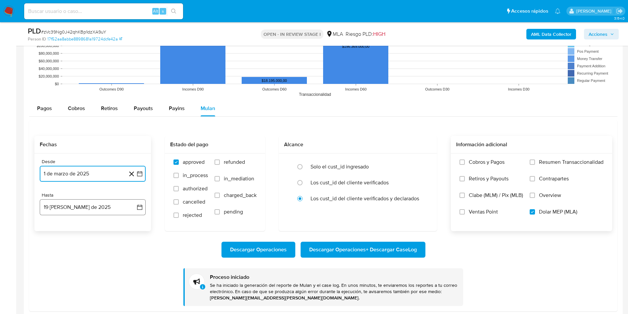
click at [141, 209] on icon "button" at bounding box center [139, 207] width 7 height 7
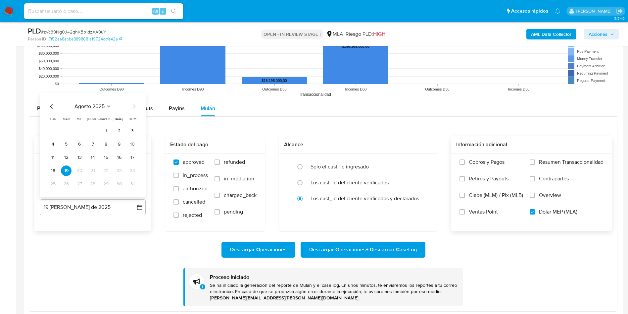
click at [51, 103] on icon "Mes anterior" at bounding box center [52, 106] width 8 height 8
click at [95, 184] on button "31" at bounding box center [92, 184] width 11 height 11
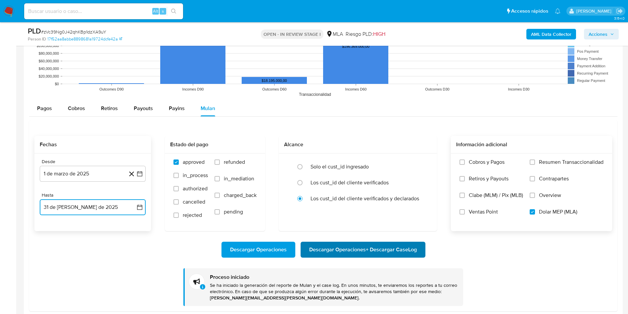
click at [344, 243] on span "Descargar Operaciones + Descargar CaseLog" at bounding box center [363, 249] width 108 height 15
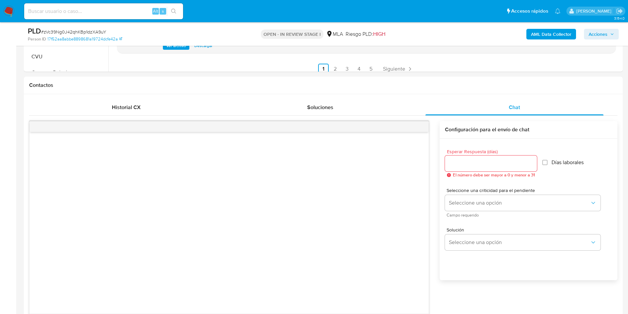
scroll to position [149, 0]
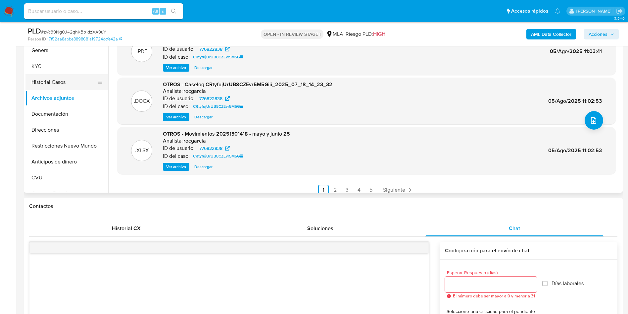
click at [44, 80] on button "Historial Casos" at bounding box center [65, 82] width 78 height 16
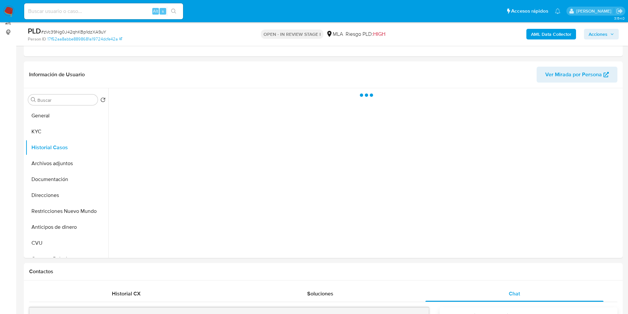
scroll to position [99, 0]
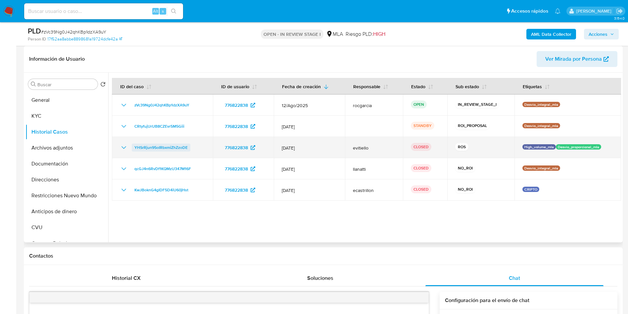
click at [142, 147] on span "YHSrRjun95oIRbxmiZhZzoDE" at bounding box center [160, 147] width 53 height 8
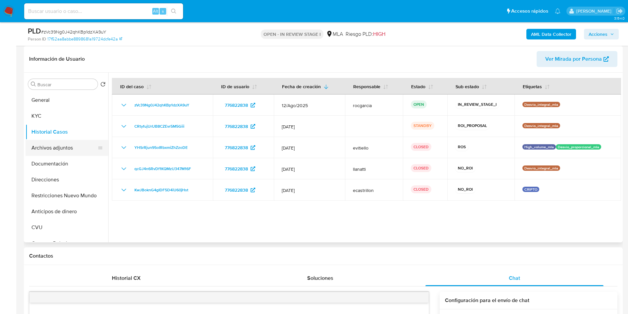
click at [70, 146] on button "Archivos adjuntos" at bounding box center [65, 148] width 78 height 16
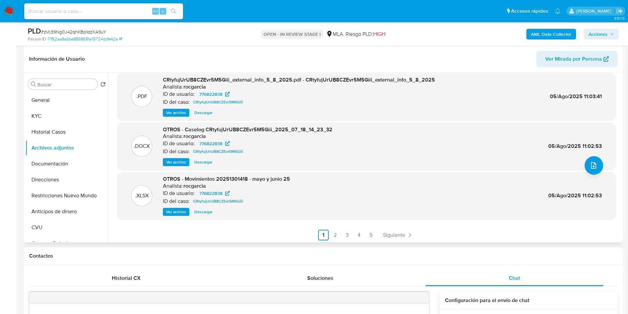
scroll to position [56, 0]
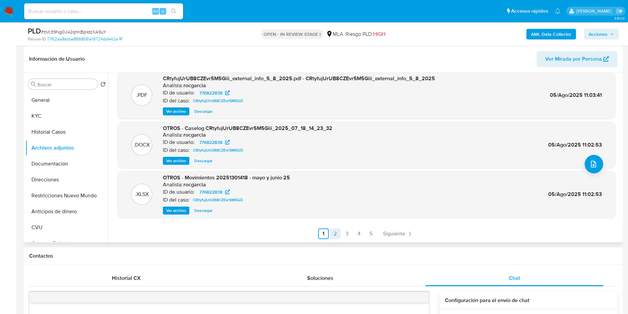
click at [334, 236] on link "2" at bounding box center [335, 233] width 11 height 11
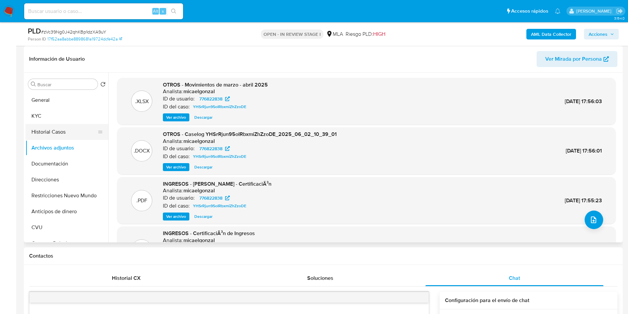
click at [49, 134] on button "Historial Casos" at bounding box center [65, 132] width 78 height 16
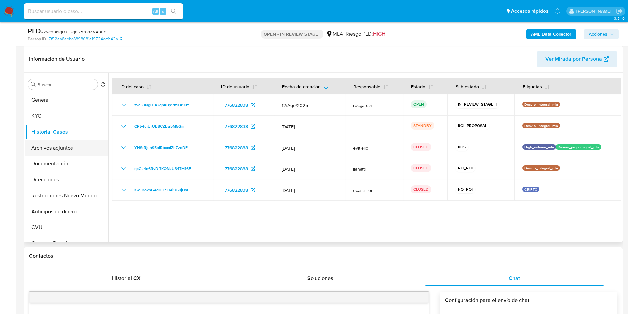
click at [54, 150] on button "Archivos adjuntos" at bounding box center [65, 148] width 78 height 16
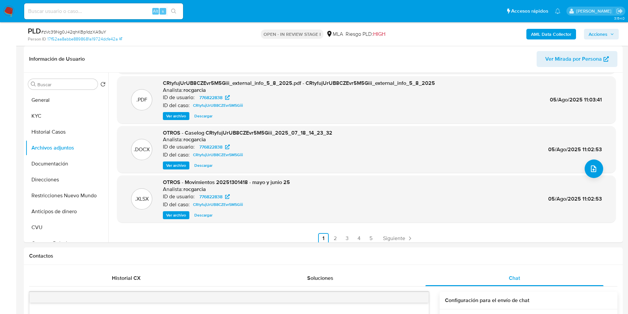
scroll to position [56, 0]
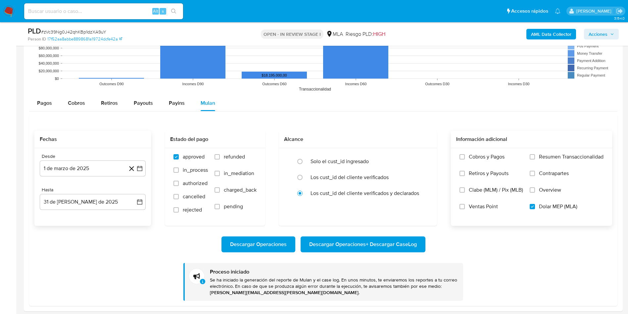
scroll to position [894, 0]
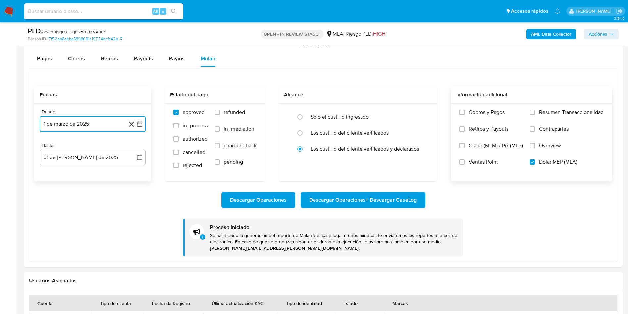
click at [143, 127] on icon "button" at bounding box center [139, 124] width 7 height 7
click at [134, 147] on icon "Mes siguiente" at bounding box center [134, 148] width 8 height 8
click at [90, 170] on button "1" at bounding box center [92, 172] width 11 height 11
click at [141, 161] on button "19 de agosto de 2025" at bounding box center [93, 157] width 106 height 16
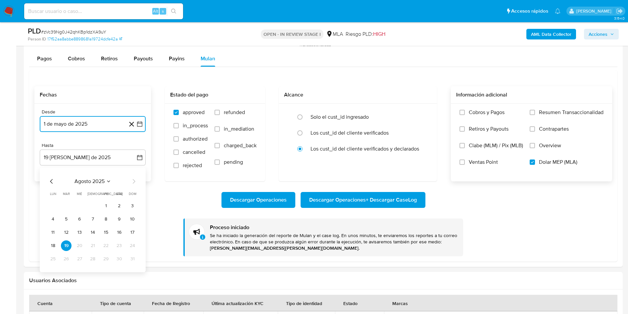
click at [53, 182] on icon "Mes anterior" at bounding box center [52, 181] width 8 height 8
click at [92, 262] on button "31" at bounding box center [92, 258] width 11 height 11
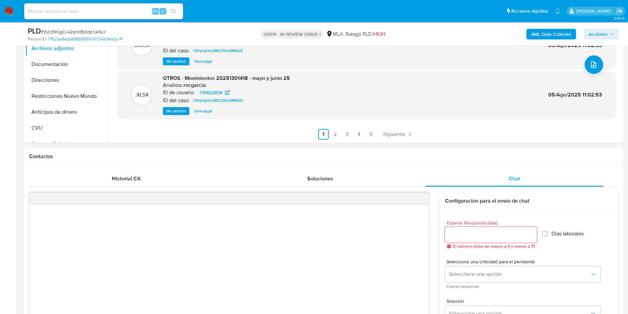
scroll to position [99, 0]
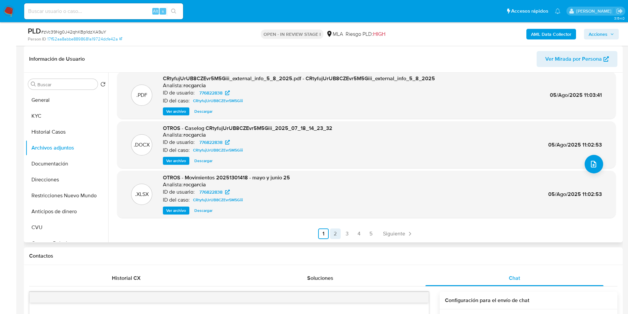
click at [333, 233] on link "2" at bounding box center [335, 233] width 11 height 11
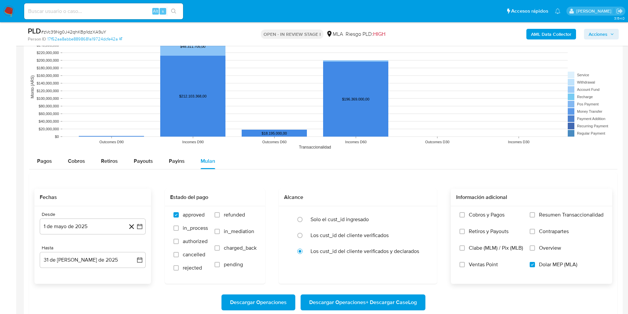
scroll to position [795, 0]
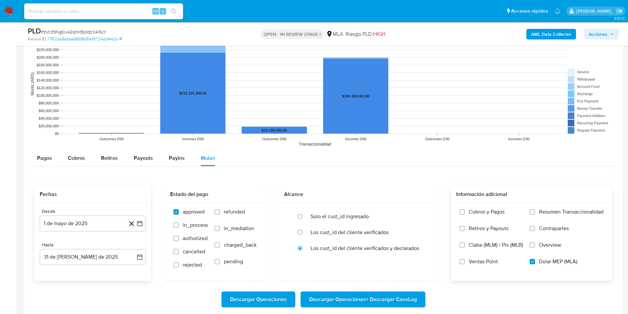
click at [390, 299] on span "Descargar Operaciones + Descargar CaseLog" at bounding box center [363, 299] width 108 height 15
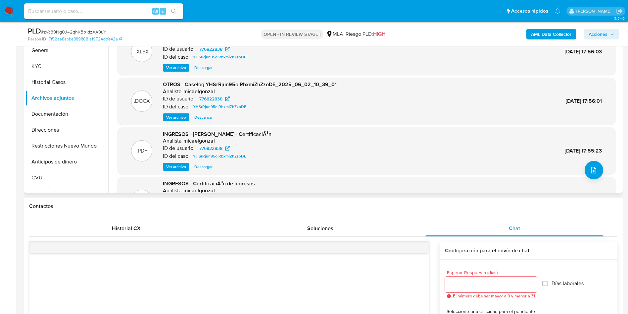
scroll to position [0, 0]
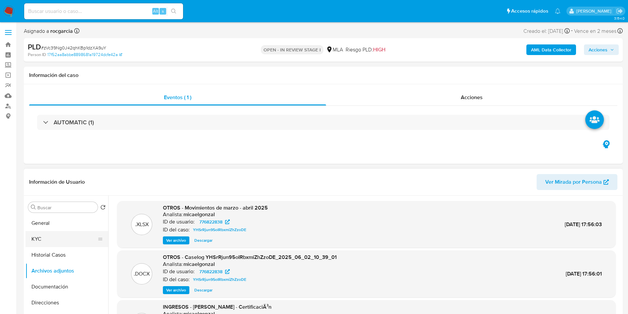
click at [55, 245] on button "KYC" at bounding box center [65, 239] width 78 height 16
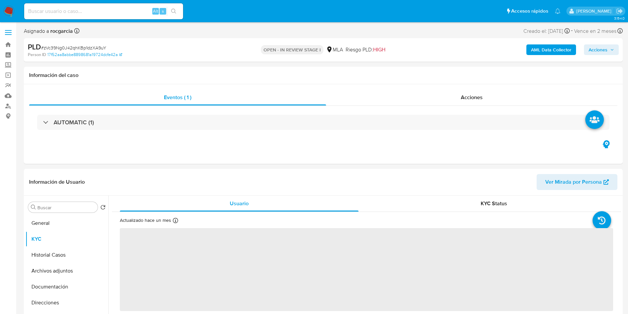
scroll to position [50, 0]
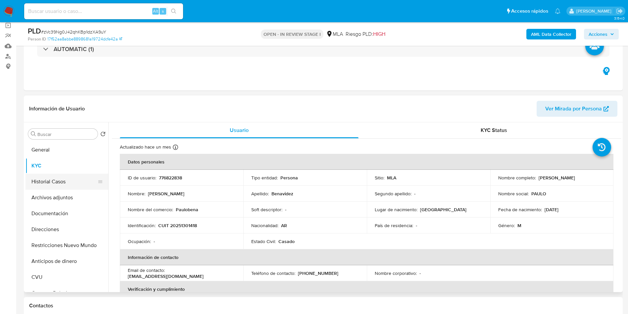
click at [49, 187] on button "Historial Casos" at bounding box center [65, 182] width 78 height 16
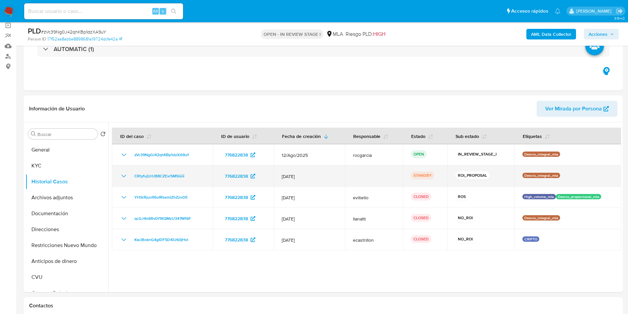
drag, startPoint x: 195, startPoint y: 178, endPoint x: 130, endPoint y: 178, distance: 64.6
click at [130, 178] on div "CRtyfujUrUB8CZEvr5M5Giii" at bounding box center [162, 176] width 85 height 8
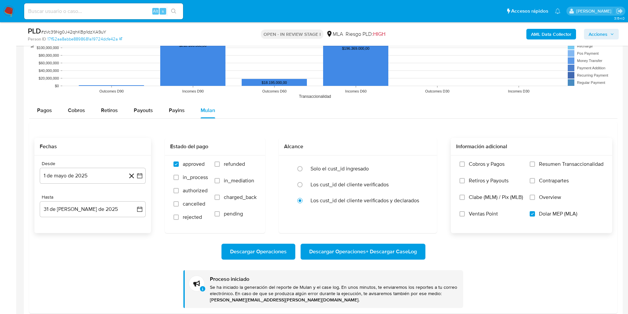
scroll to position [845, 0]
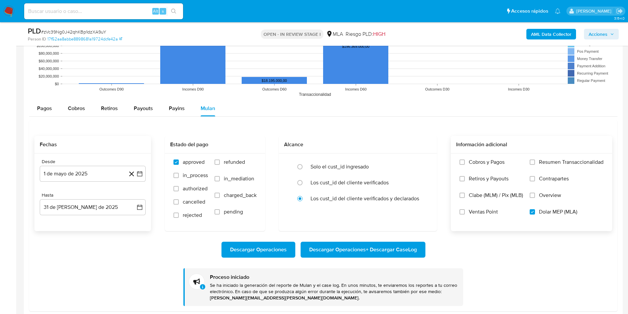
click at [351, 249] on span "Descargar Operaciones + Descargar CaseLog" at bounding box center [363, 249] width 108 height 15
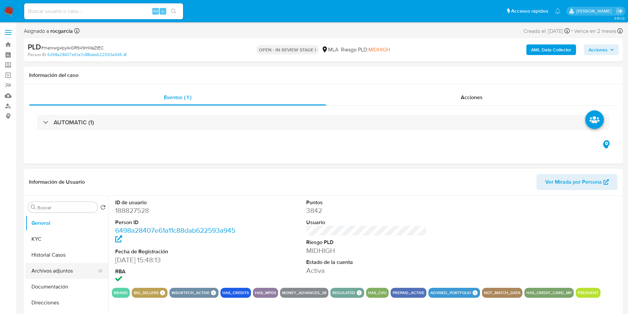
select select "10"
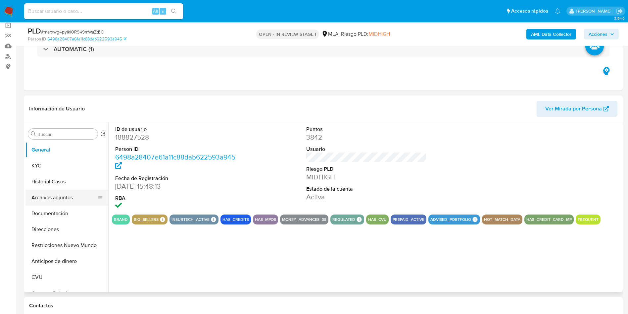
click at [49, 203] on button "Archivos adjuntos" at bounding box center [65, 197] width 78 height 16
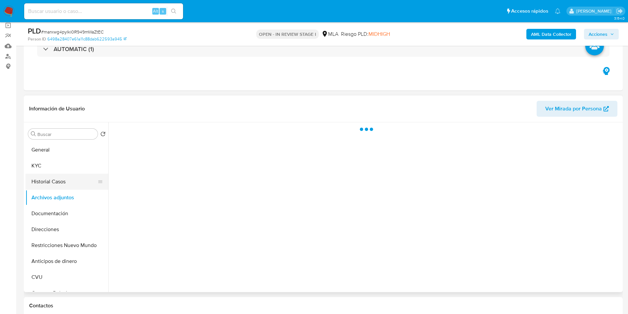
click at [50, 182] on button "Historial Casos" at bounding box center [65, 182] width 78 height 16
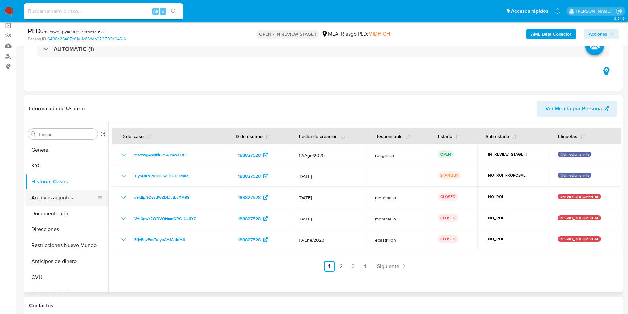
click at [50, 199] on button "Archivos adjuntos" at bounding box center [65, 197] width 78 height 16
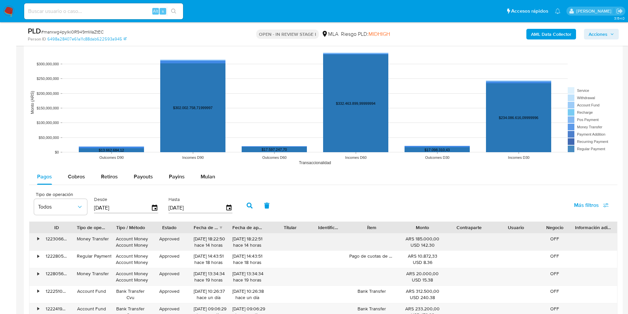
scroll to position [646, 0]
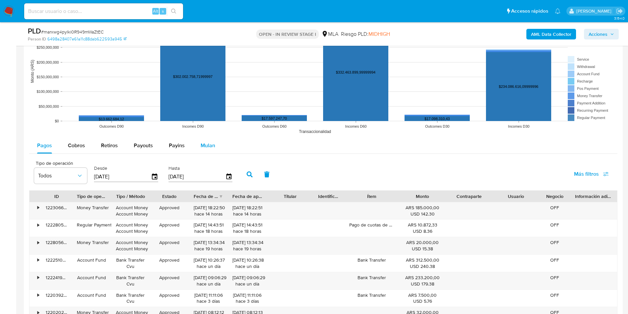
click at [209, 144] on span "Mulan" at bounding box center [208, 145] width 15 height 8
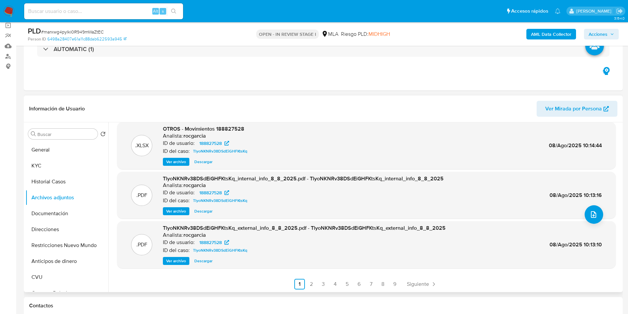
scroll to position [56, 0]
click at [307, 281] on link "2" at bounding box center [311, 283] width 11 height 11
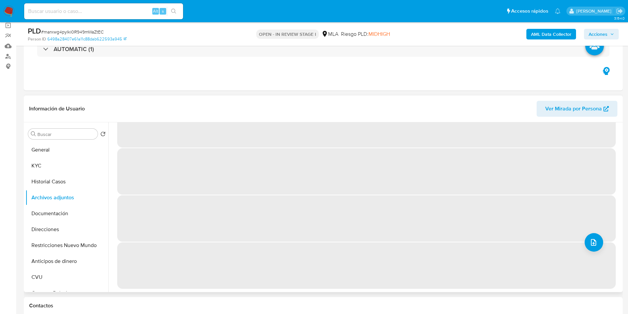
scroll to position [0, 0]
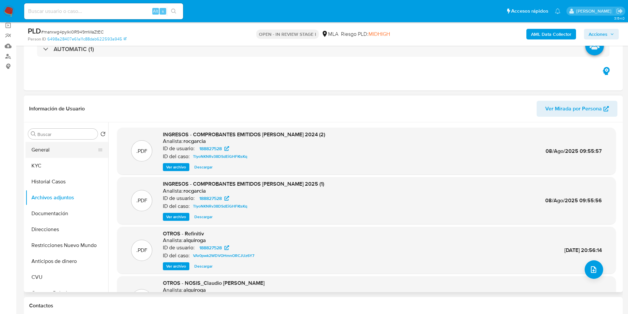
click at [59, 149] on button "General" at bounding box center [65, 150] width 78 height 16
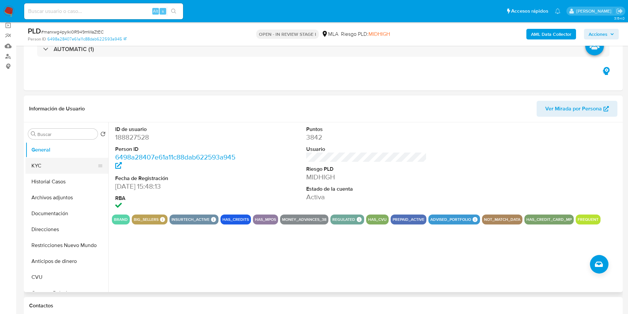
click at [62, 166] on button "KYC" at bounding box center [65, 166] width 78 height 16
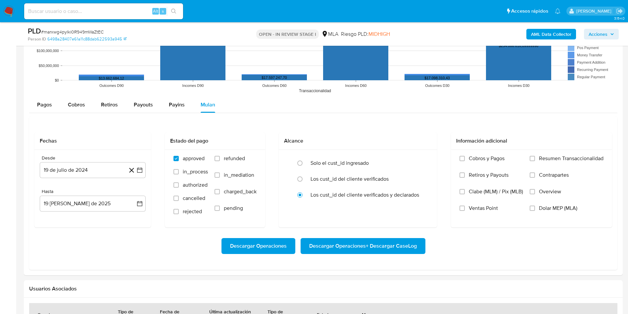
scroll to position [696, 0]
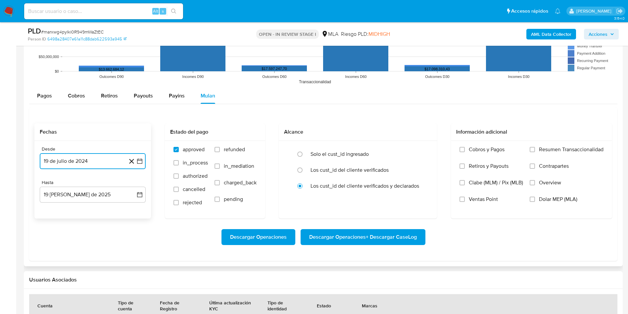
click at [138, 161] on icon "button" at bounding box center [139, 161] width 7 height 7
click at [93, 183] on span "julio 2024" at bounding box center [89, 185] width 25 height 7
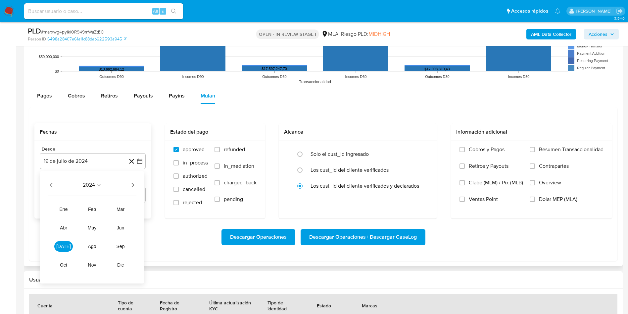
click at [132, 181] on icon "Año siguiente" at bounding box center [133, 185] width 8 height 8
click at [61, 251] on button "[DATE]" at bounding box center [63, 246] width 19 height 11
click at [68, 209] on button "1" at bounding box center [66, 209] width 11 height 11
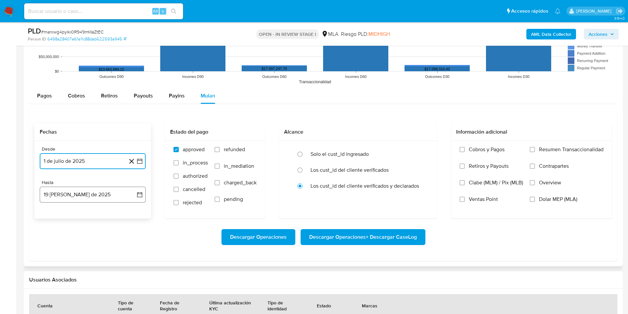
click at [136, 195] on icon "button" at bounding box center [139, 194] width 7 height 7
click at [50, 218] on icon "Mes anterior" at bounding box center [52, 218] width 8 height 8
click at [93, 296] on button "31" at bounding box center [92, 295] width 11 height 11
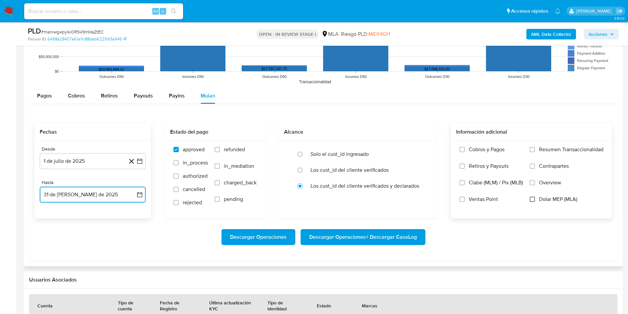
click at [532, 199] on input "Dolar MEP (MLA)" at bounding box center [532, 198] width 5 height 5
click at [379, 240] on span "Descargar Operaciones + Descargar CaseLog" at bounding box center [363, 237] width 108 height 15
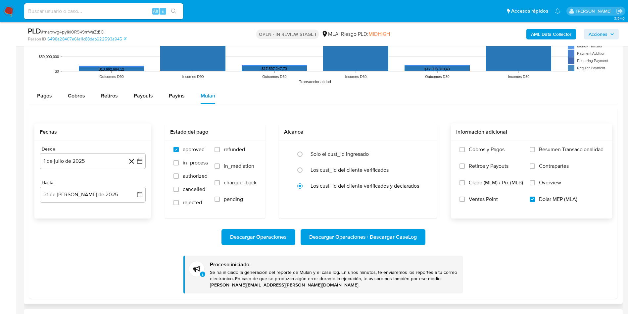
click at [385, 239] on span "Descargar Operaciones + Descargar CaseLog" at bounding box center [363, 237] width 108 height 15
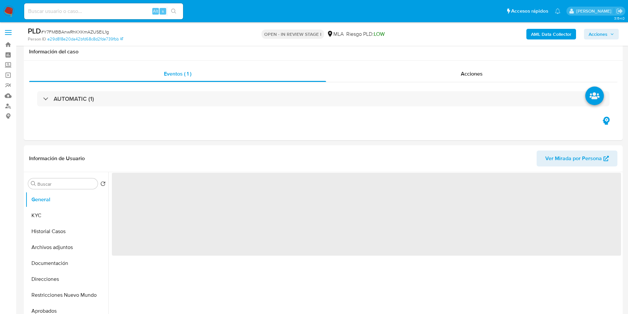
scroll to position [50, 0]
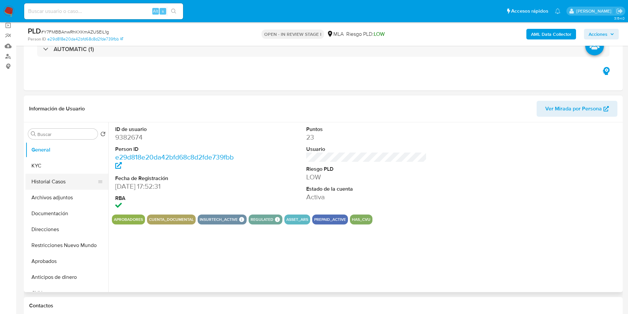
select select "10"
click at [45, 179] on button "Historial Casos" at bounding box center [65, 182] width 78 height 16
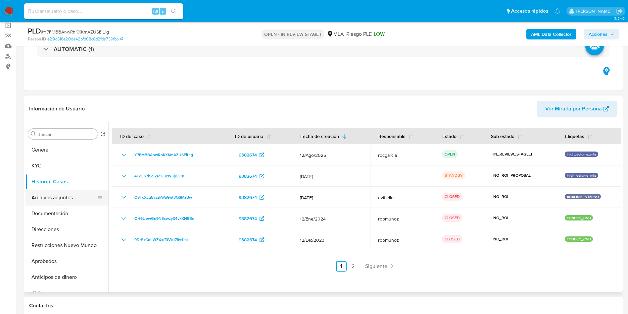
click at [47, 195] on button "Archivos adjuntos" at bounding box center [65, 197] width 78 height 16
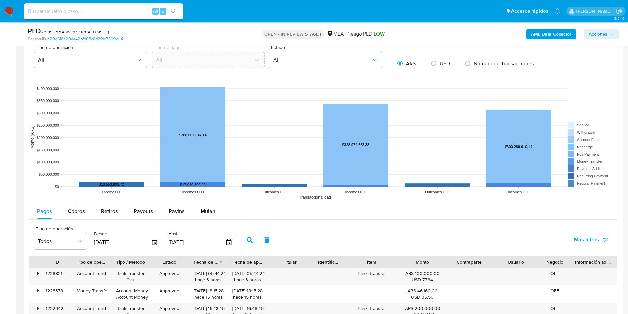
scroll to position [596, 0]
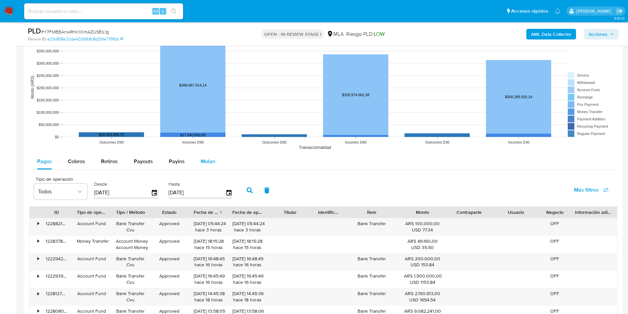
click at [211, 163] on span "Mulan" at bounding box center [208, 161] width 15 height 8
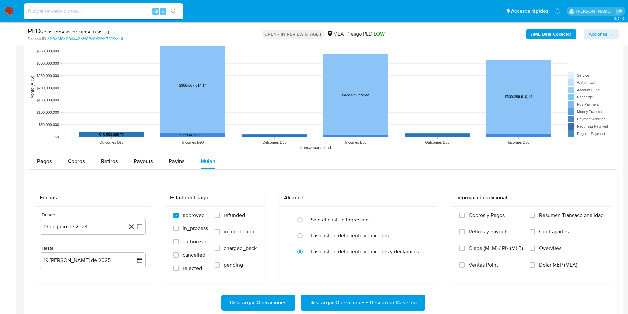
scroll to position [646, 0]
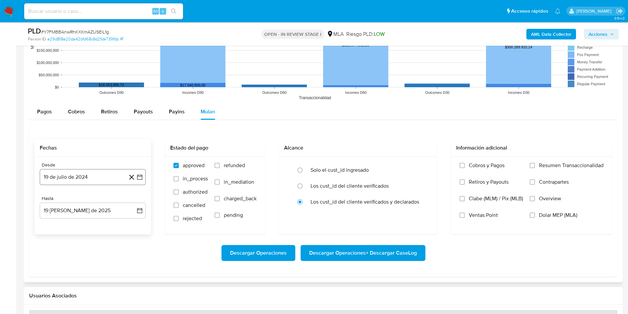
click at [137, 178] on icon "button" at bounding box center [139, 177] width 7 height 7
click at [131, 202] on icon "Mes siguiente" at bounding box center [134, 201] width 8 height 8
click at [97, 201] on span "agosto 2024" at bounding box center [90, 200] width 30 height 7
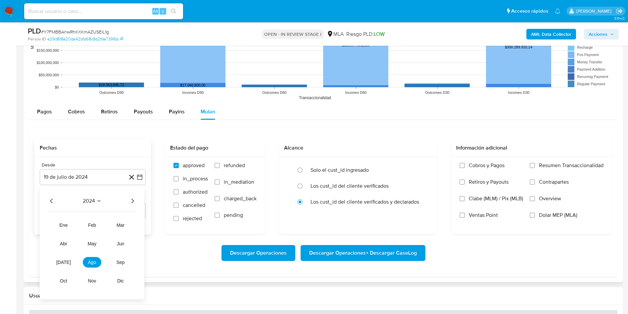
click at [129, 201] on icon "Año siguiente" at bounding box center [133, 201] width 8 height 8
click at [60, 266] on button "[DATE]" at bounding box center [63, 262] width 19 height 11
click at [63, 228] on button "1" at bounding box center [66, 225] width 11 height 11
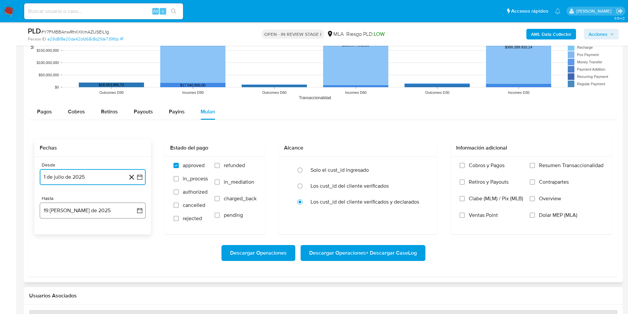
click at [139, 212] on icon "button" at bounding box center [139, 210] width 7 height 7
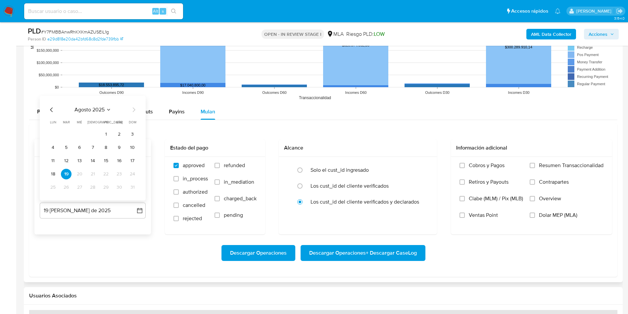
click at [49, 109] on icon "Mes anterior" at bounding box center [52, 110] width 8 height 8
click at [91, 193] on div "[PERSON_NAME] 2025 [PERSON_NAME] 2025 lun lunes mar martes mié miércoles jue ju…" at bounding box center [93, 148] width 106 height 105
drag, startPoint x: 92, startPoint y: 188, endPoint x: 108, endPoint y: 189, distance: 15.9
click at [93, 188] on button "31" at bounding box center [92, 187] width 11 height 11
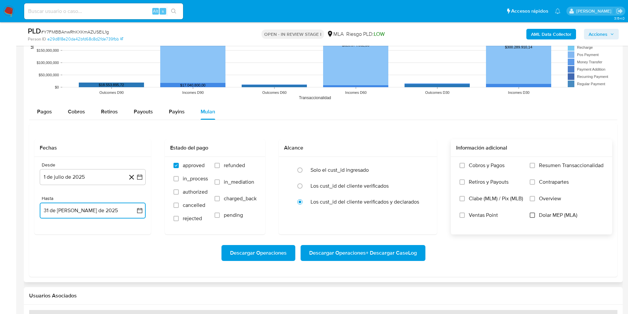
click at [533, 213] on input "Dolar MEP (MLA)" at bounding box center [532, 214] width 5 height 5
click at [366, 252] on span "Descargar Operaciones + Descargar CaseLog" at bounding box center [363, 252] width 108 height 15
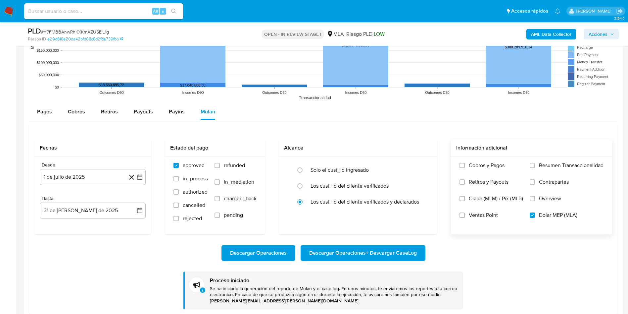
click at [337, 252] on span "Descargar Operaciones + Descargar CaseLog" at bounding box center [363, 252] width 108 height 15
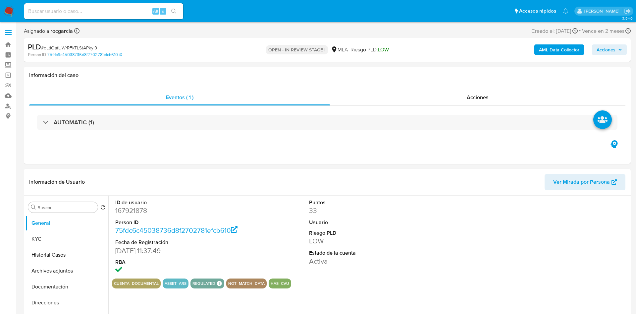
select select "10"
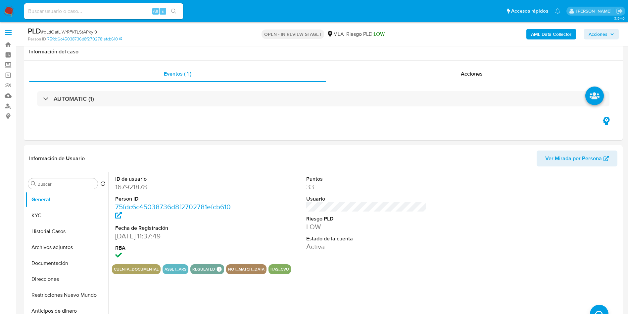
scroll to position [199, 0]
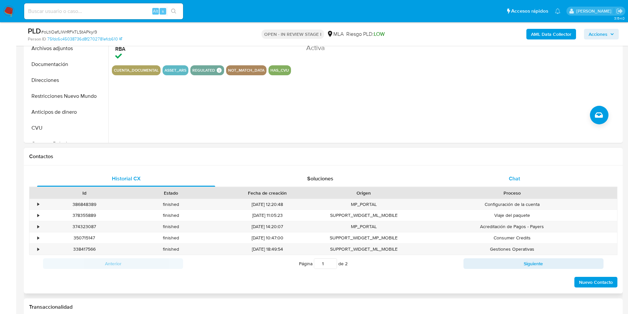
click at [510, 178] on span "Chat" at bounding box center [514, 179] width 11 height 8
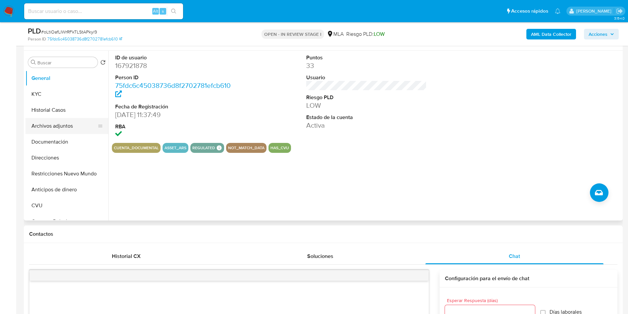
scroll to position [99, 0]
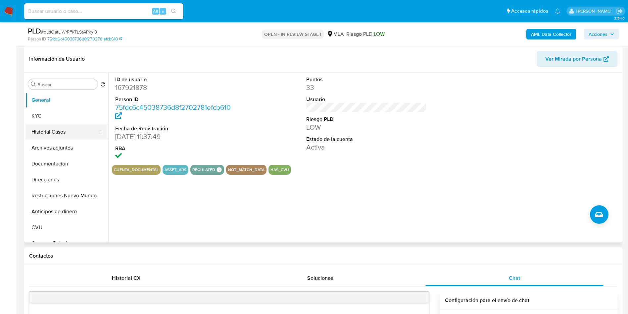
click at [54, 130] on button "Historial Casos" at bounding box center [65, 132] width 78 height 16
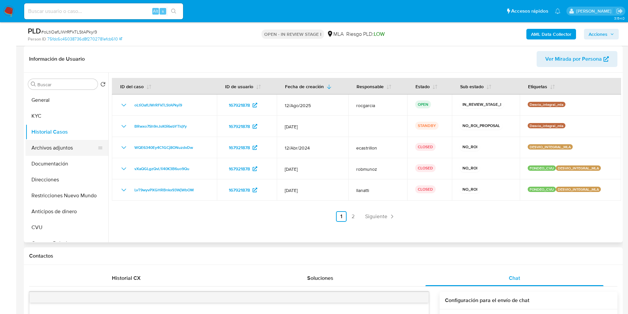
click at [59, 145] on button "Archivos adjuntos" at bounding box center [65, 148] width 78 height 16
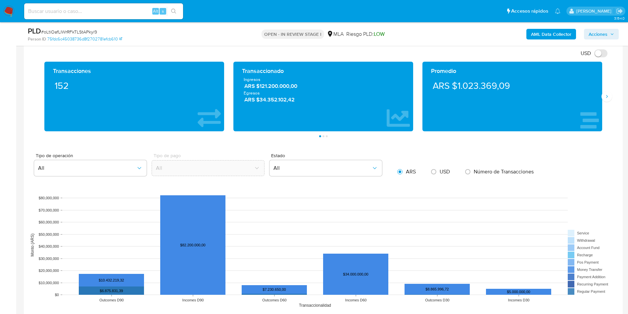
scroll to position [745, 0]
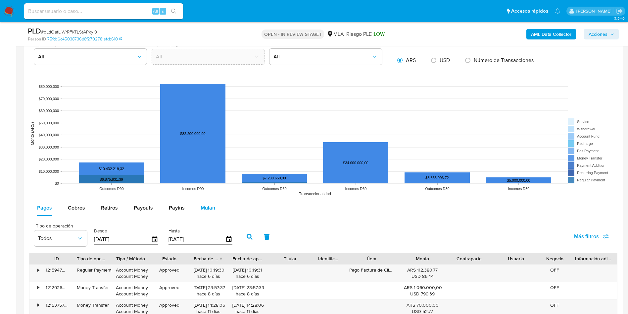
click at [211, 211] on span "Mulan" at bounding box center [208, 208] width 15 height 8
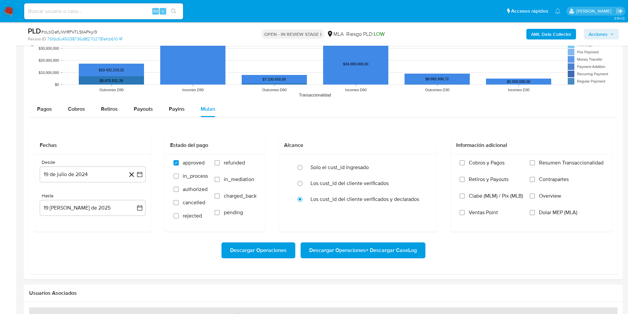
scroll to position [845, 0]
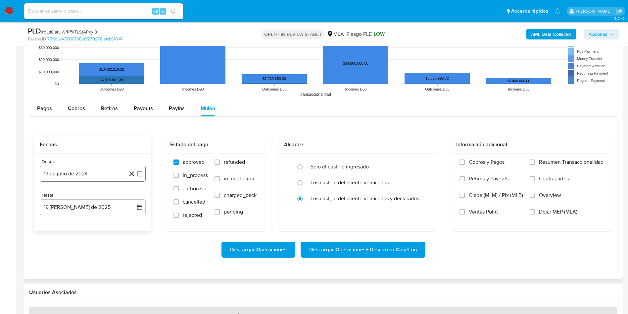
click at [140, 175] on icon "button" at bounding box center [139, 173] width 7 height 7
click at [132, 197] on icon "Mes siguiente" at bounding box center [134, 197] width 8 height 8
click at [97, 194] on span "agosto 2024" at bounding box center [90, 197] width 30 height 7
click at [133, 198] on icon "Año siguiente" at bounding box center [132, 197] width 3 height 5
click at [59, 257] on button "[DATE]" at bounding box center [63, 258] width 19 height 11
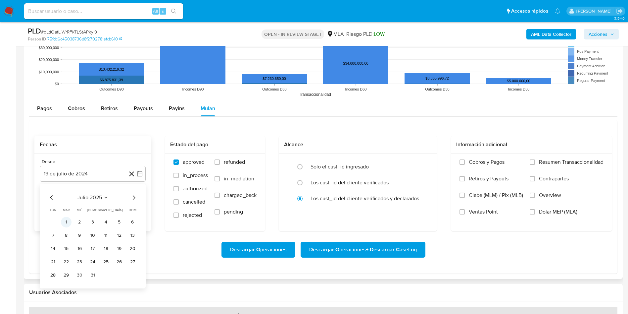
click at [65, 224] on button "1" at bounding box center [66, 222] width 11 height 11
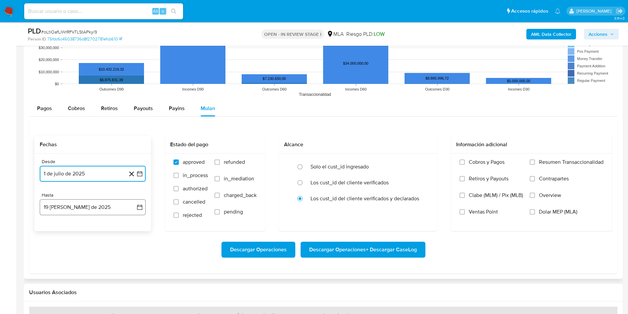
click at [137, 206] on icon "button" at bounding box center [139, 207] width 7 height 7
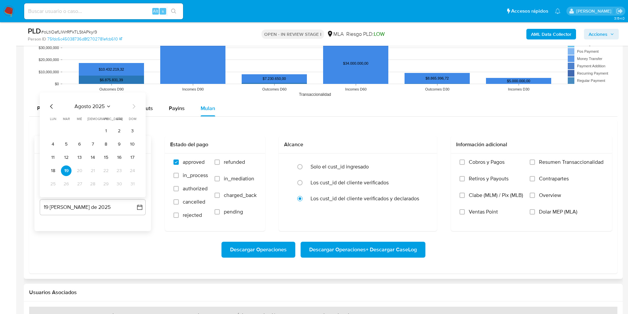
click at [50, 102] on div "agosto 2025 agosto 2025 lun lunes mar martes mié miércoles jue jueves vie viern…" at bounding box center [93, 144] width 106 height 105
click at [51, 108] on icon "Mes anterior" at bounding box center [52, 106] width 8 height 8
click at [95, 183] on button "31" at bounding box center [92, 184] width 11 height 11
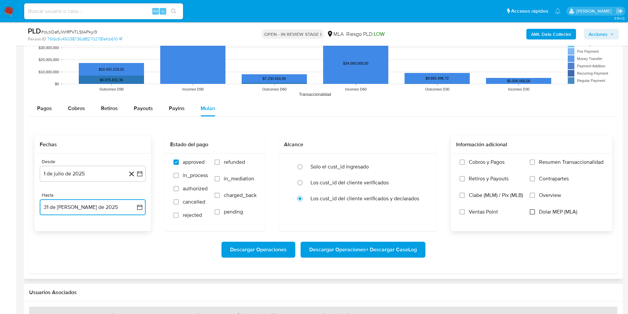
click at [534, 212] on input "Dolar MEP (MLA)" at bounding box center [532, 211] width 5 height 5
click at [388, 246] on span "Descargar Operaciones + Descargar CaseLog" at bounding box center [363, 249] width 108 height 15
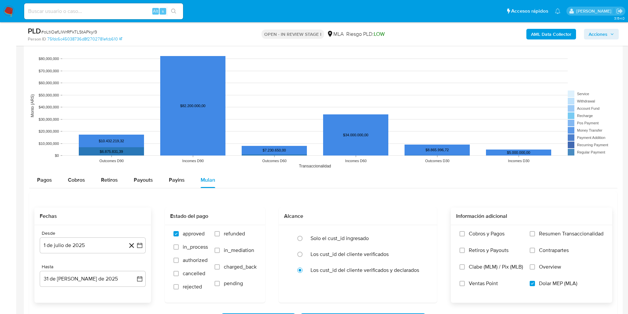
scroll to position [795, 0]
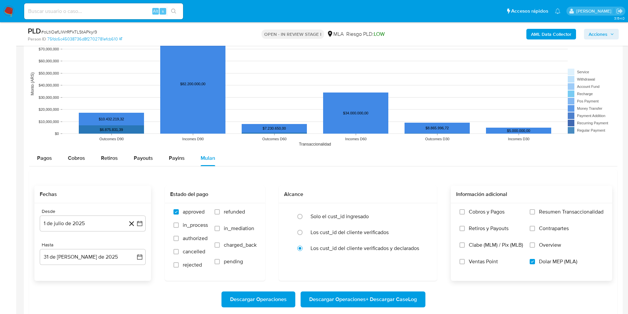
click at [380, 296] on span "Descargar Operaciones + Descargar CaseLog" at bounding box center [363, 299] width 108 height 15
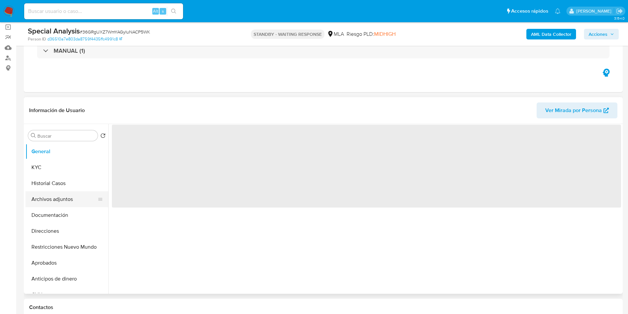
scroll to position [50, 0]
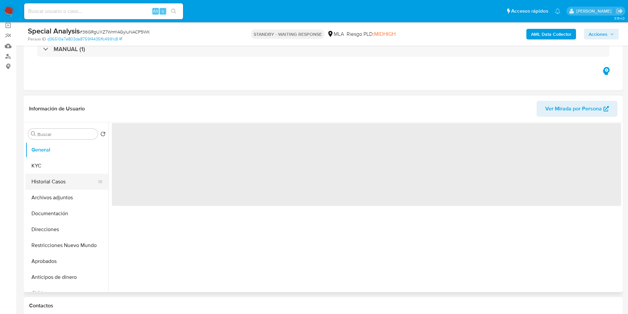
click at [49, 182] on button "Historial Casos" at bounding box center [65, 182] width 78 height 16
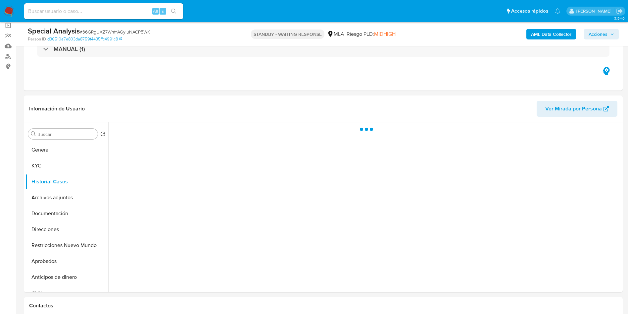
select select "10"
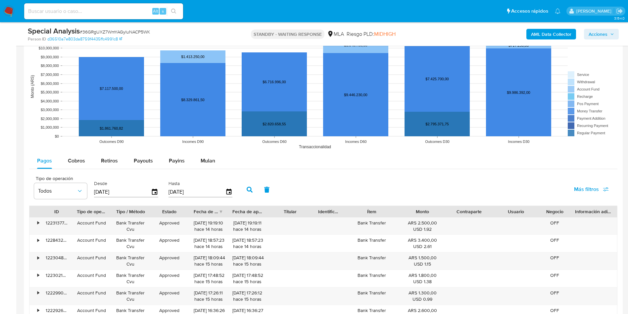
scroll to position [646, 0]
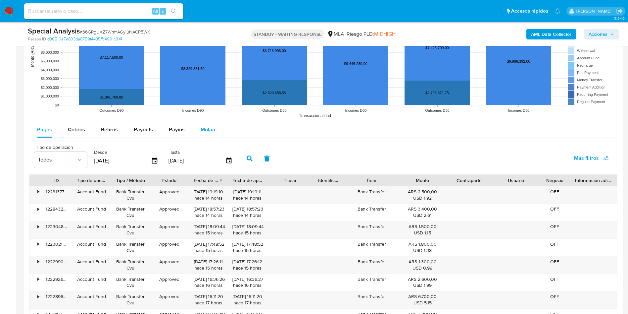
click at [211, 130] on span "Mulan" at bounding box center [208, 130] width 15 height 8
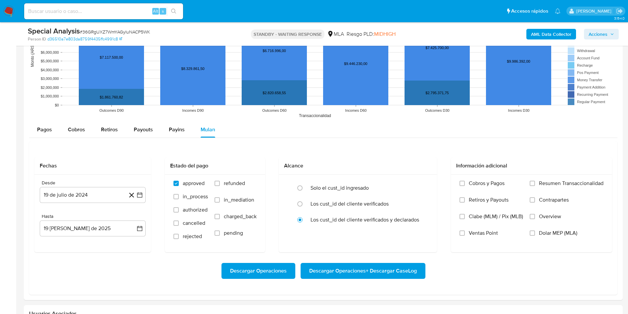
scroll to position [696, 0]
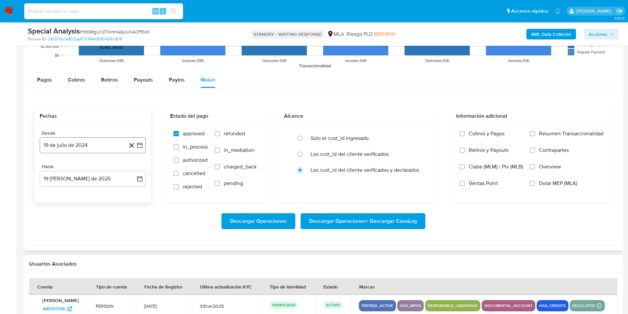
click at [140, 145] on icon "button" at bounding box center [139, 145] width 7 height 7
click at [92, 169] on span "julio 2024" at bounding box center [89, 169] width 25 height 7
click at [129, 169] on icon "Año siguiente" at bounding box center [133, 169] width 8 height 8
click at [67, 212] on button "abr" at bounding box center [63, 211] width 19 height 11
click at [68, 192] on button "1" at bounding box center [66, 193] width 11 height 11
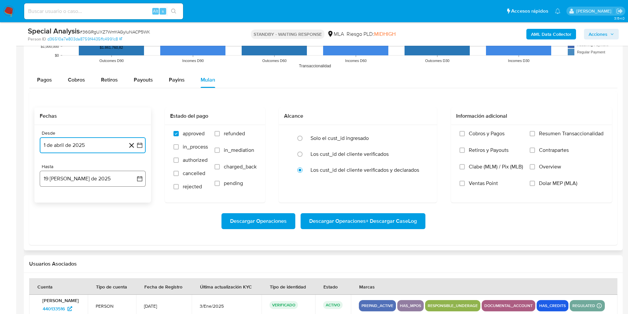
click at [133, 182] on button "19 [PERSON_NAME] de 2025" at bounding box center [93, 179] width 106 height 16
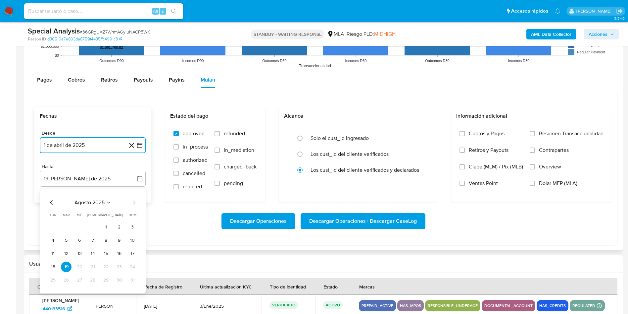
click at [52, 199] on icon "Mes anterior" at bounding box center [52, 202] width 8 height 8
click at [93, 281] on button "31" at bounding box center [92, 280] width 11 height 11
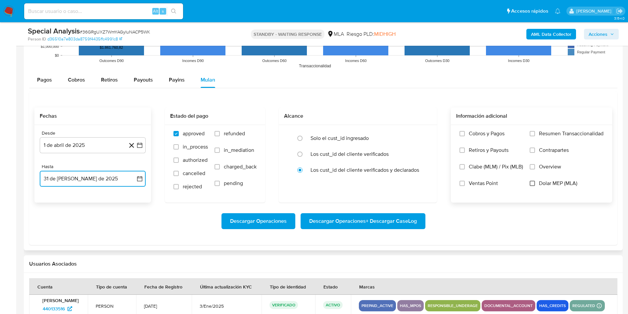
click at [533, 183] on input "Dolar MEP (MLA)" at bounding box center [532, 183] width 5 height 5
click at [354, 218] on span "Descargar Operaciones + Descargar CaseLog" at bounding box center [363, 221] width 108 height 15
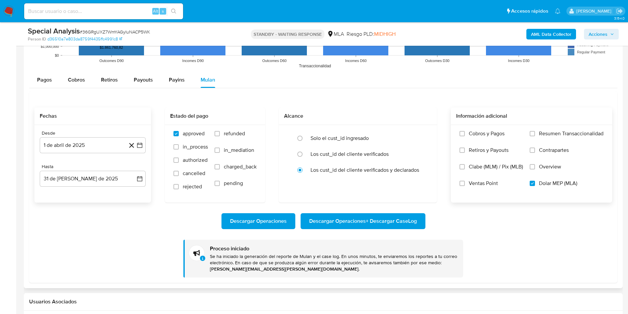
click at [323, 218] on span "Descargar Operaciones + Descargar CaseLog" at bounding box center [363, 221] width 108 height 15
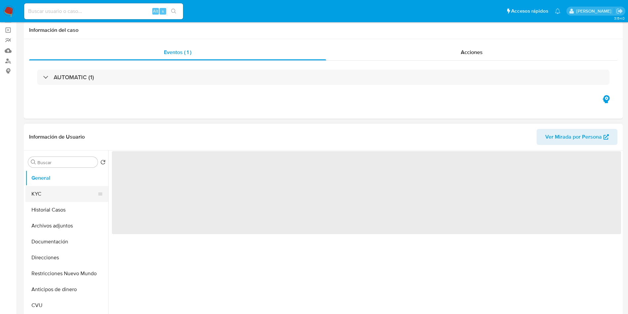
scroll to position [50, 0]
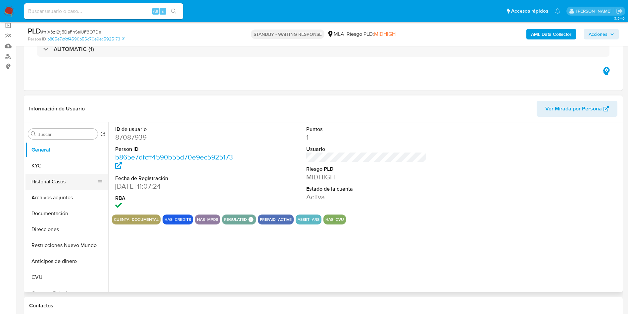
click at [65, 183] on button "Historial Casos" at bounding box center [65, 182] width 78 height 16
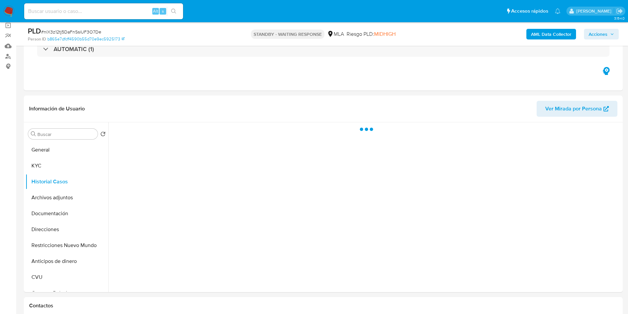
select select "10"
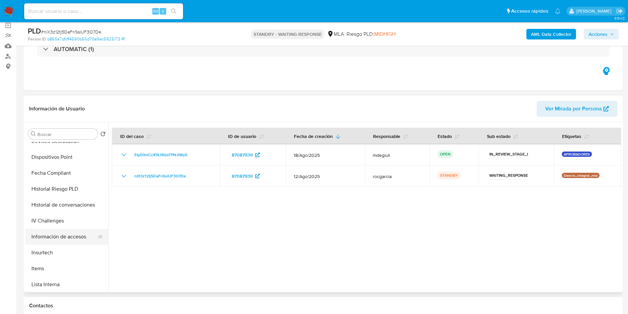
scroll to position [212, 0]
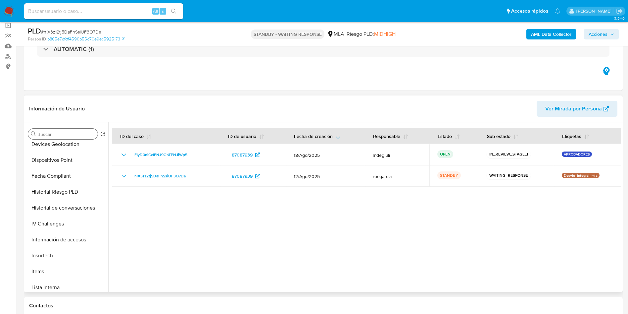
click at [56, 135] on input "Buscar" at bounding box center [66, 134] width 58 height 6
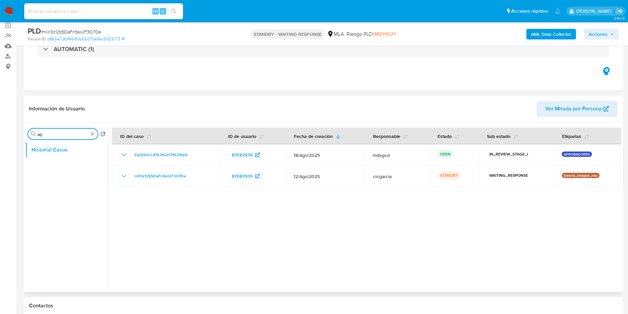
scroll to position [0, 0]
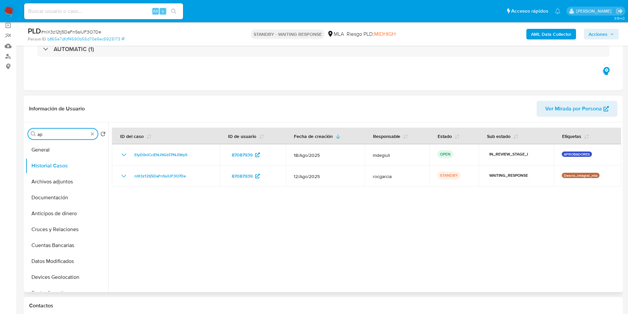
type input "a"
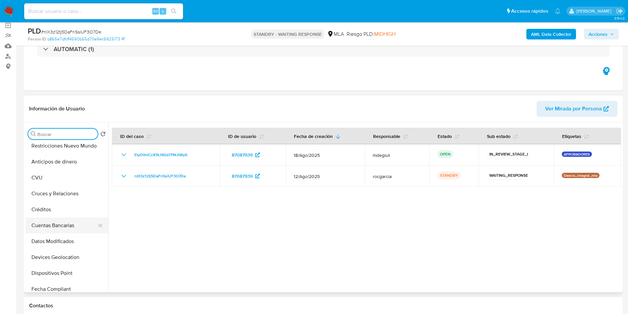
scroll to position [149, 0]
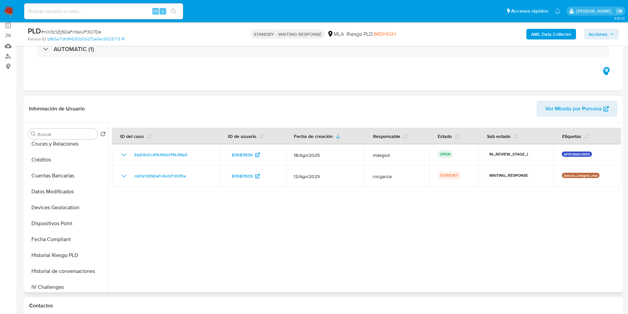
click at [225, 210] on div at bounding box center [364, 207] width 513 height 170
click at [52, 133] on input "Buscar" at bounding box center [66, 134] width 58 height 6
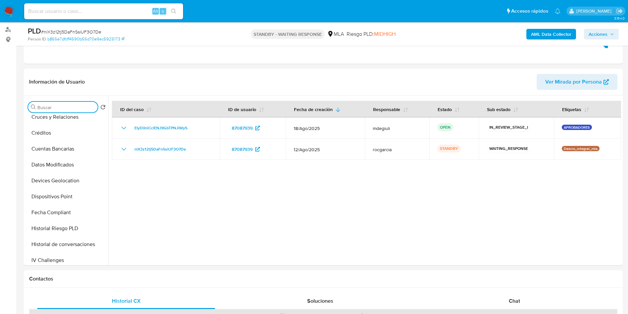
scroll to position [27, 0]
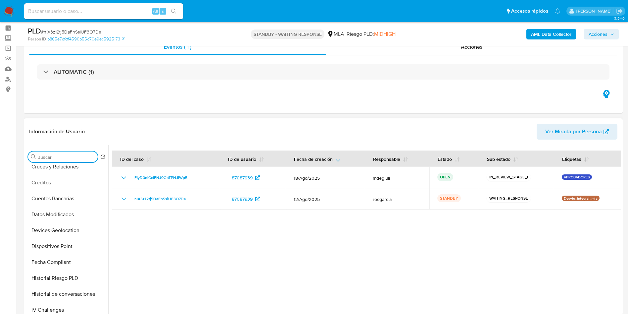
click at [254, 273] on div at bounding box center [364, 230] width 513 height 170
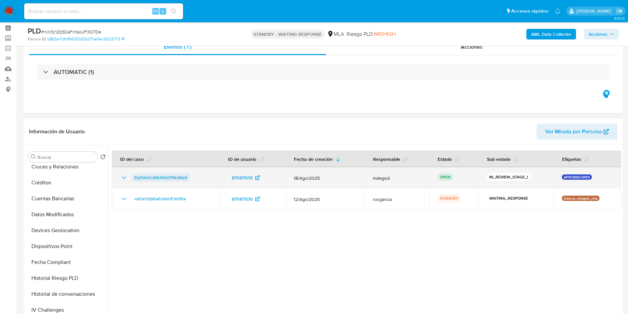
click at [164, 180] on span "EIyD0niCclENJ9GbTPNJiWp5" at bounding box center [160, 178] width 53 height 8
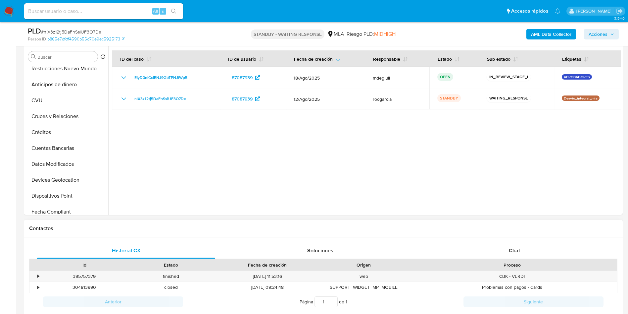
scroll to position [176, 0]
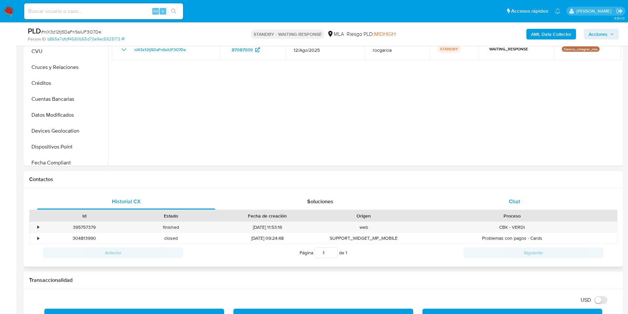
click at [511, 201] on span "Chat" at bounding box center [514, 201] width 11 height 8
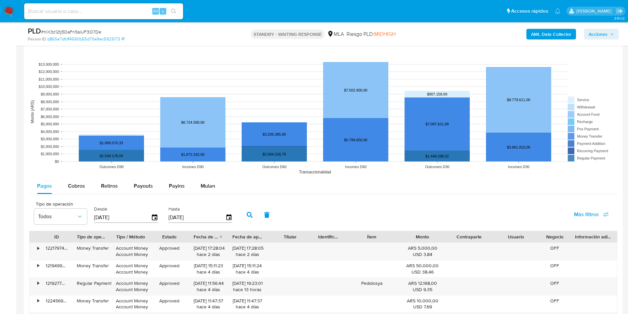
scroll to position [722, 0]
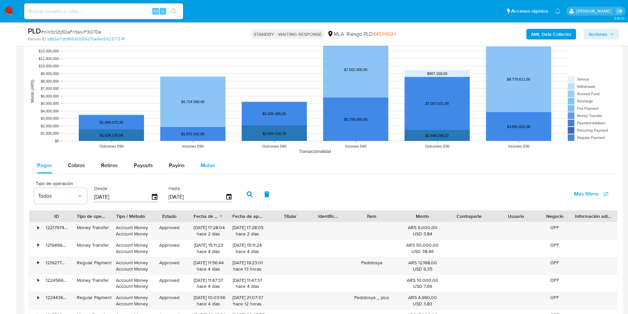
click at [214, 167] on button "Mulan" at bounding box center [208, 165] width 30 height 16
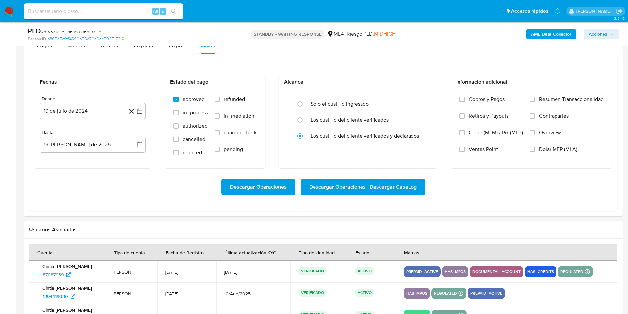
scroll to position [822, 0]
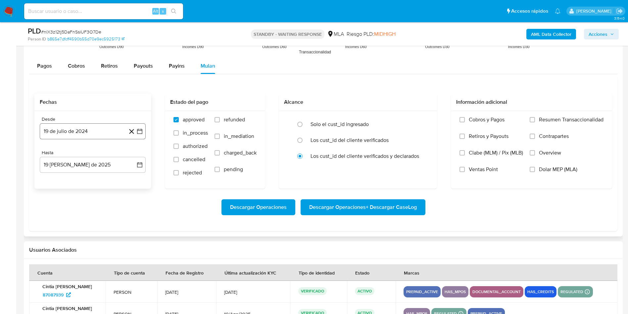
click at [141, 131] on icon "button" at bounding box center [139, 131] width 7 height 7
click at [134, 155] on icon "Mes siguiente" at bounding box center [134, 155] width 3 height 5
click at [101, 153] on span "agosto 2024" at bounding box center [90, 155] width 30 height 7
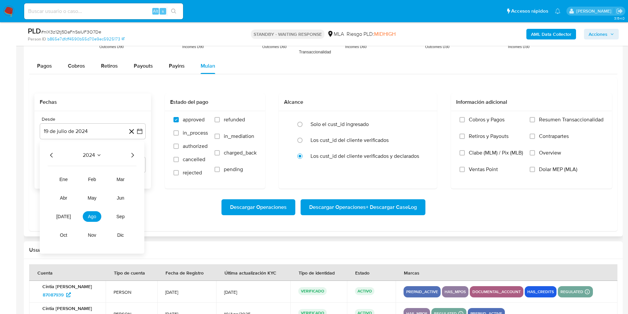
click at [133, 151] on icon "Año siguiente" at bounding box center [133, 155] width 8 height 8
click at [66, 215] on span "jul" at bounding box center [63, 216] width 15 height 5
click at [65, 180] on button "1" at bounding box center [66, 179] width 11 height 11
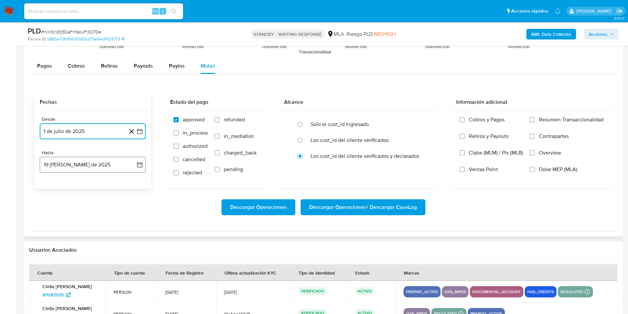
click at [139, 168] on button "19 de agosto de 2025" at bounding box center [93, 165] width 106 height 16
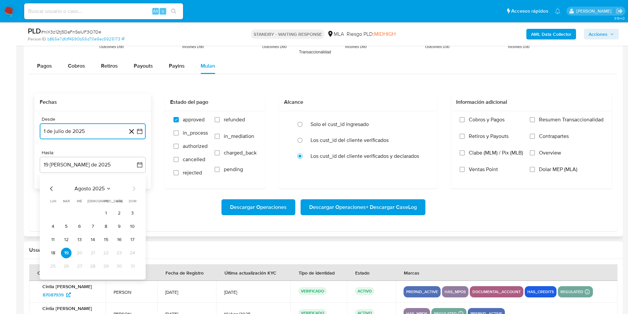
click at [53, 188] on icon "Mes anterior" at bounding box center [52, 188] width 8 height 8
click at [94, 264] on button "31" at bounding box center [92, 266] width 11 height 11
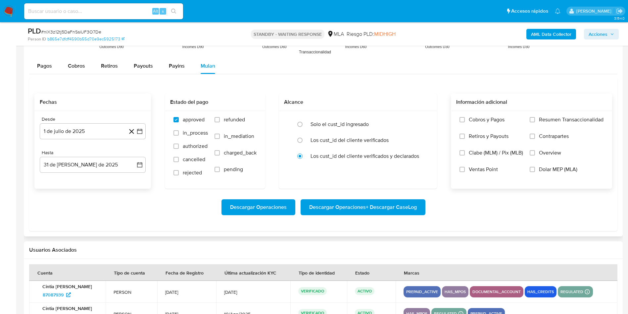
click at [536, 170] on label "Dolar MEP (MLA)" at bounding box center [567, 174] width 74 height 17
click at [535, 170] on input "Dolar MEP (MLA)" at bounding box center [532, 169] width 5 height 5
click at [143, 132] on icon "button" at bounding box center [139, 131] width 7 height 7
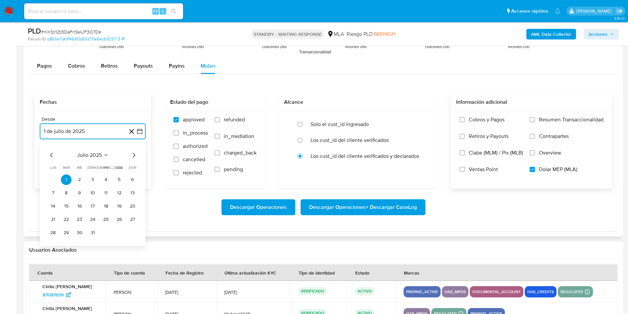
click at [50, 156] on icon "Mes anterior" at bounding box center [52, 155] width 8 height 8
click at [67, 179] on button "1" at bounding box center [66, 179] width 11 height 11
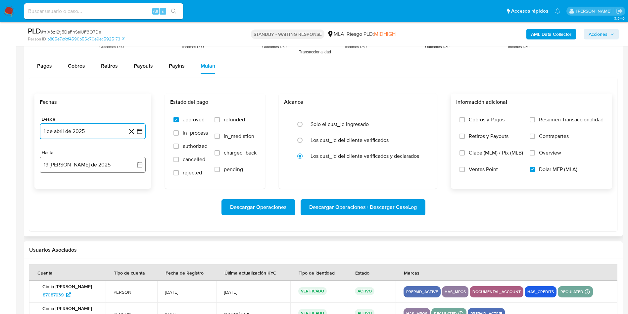
click at [137, 165] on icon "button" at bounding box center [139, 164] width 7 height 7
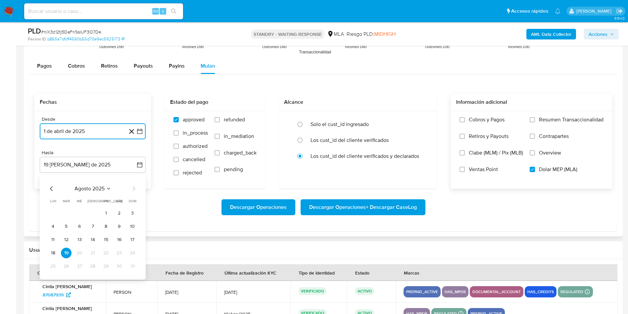
click at [54, 186] on icon "Mes anterior" at bounding box center [52, 188] width 8 height 8
click at [88, 264] on button "31" at bounding box center [92, 266] width 11 height 11
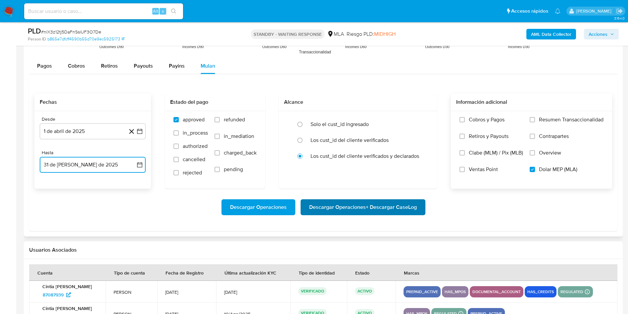
click at [367, 205] on span "Descargar Operaciones + Descargar CaseLog" at bounding box center [363, 207] width 108 height 15
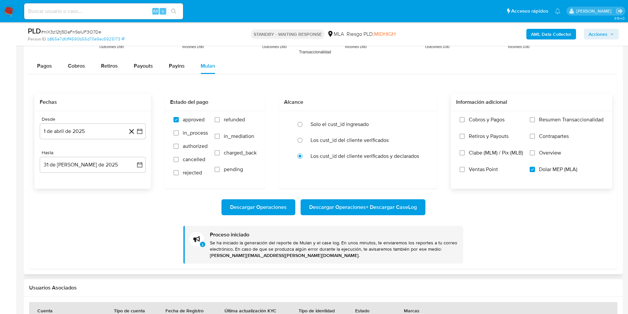
click at [355, 210] on span "Descargar Operaciones + Descargar CaseLog" at bounding box center [363, 207] width 108 height 15
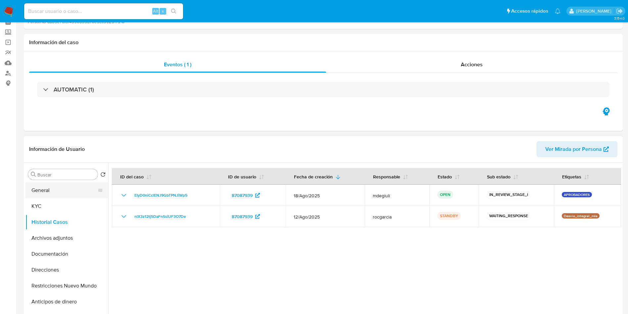
scroll to position [0, 0]
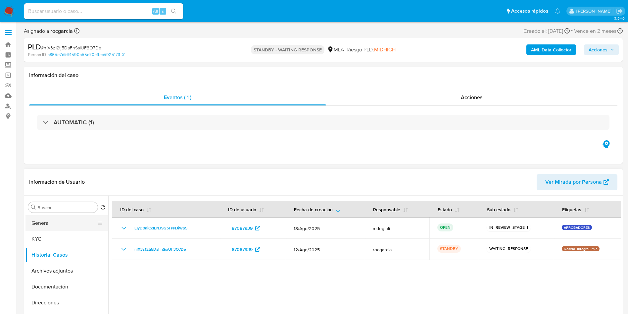
click at [53, 220] on button "General" at bounding box center [65, 223] width 78 height 16
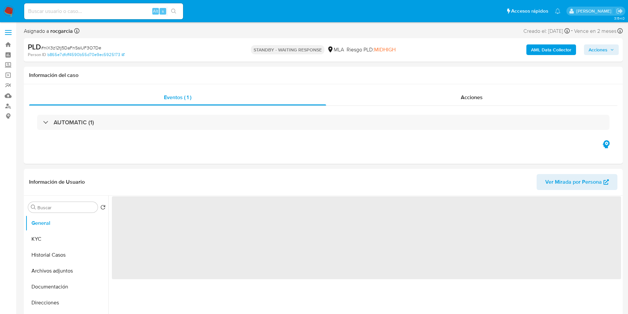
scroll to position [50, 0]
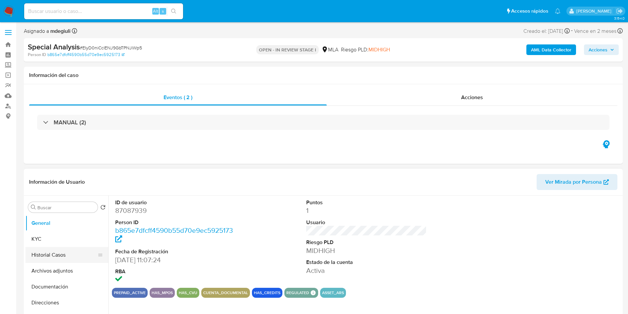
select select "10"
click at [57, 249] on button "Historial Casos" at bounding box center [65, 255] width 78 height 16
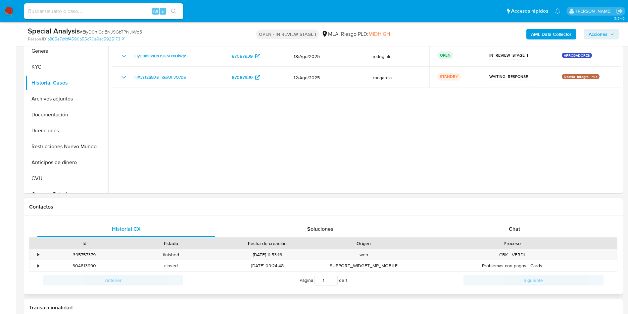
scroll to position [149, 0]
click at [515, 234] on div "Chat" at bounding box center [515, 228] width 178 height 16
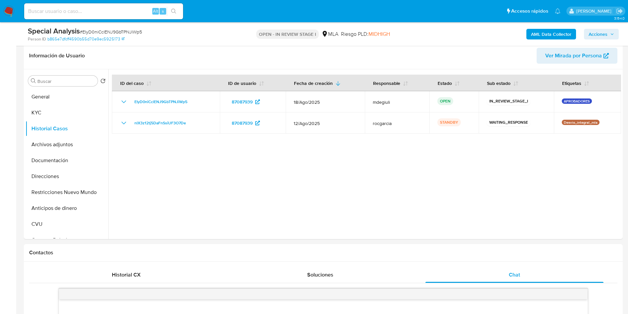
scroll to position [0, 0]
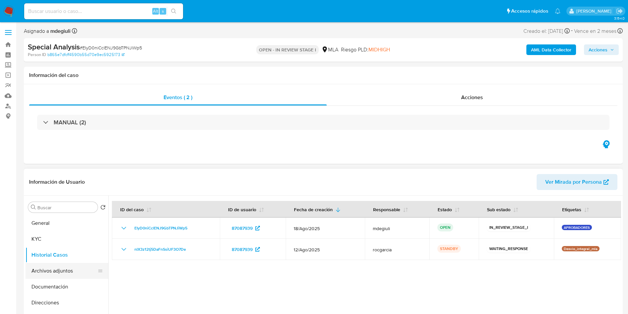
click at [59, 266] on button "Archivos adjuntos" at bounding box center [65, 271] width 78 height 16
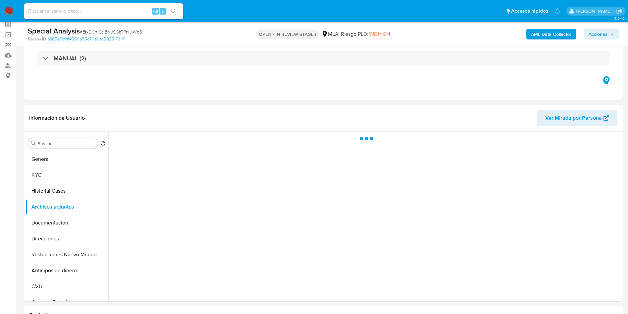
scroll to position [50, 0]
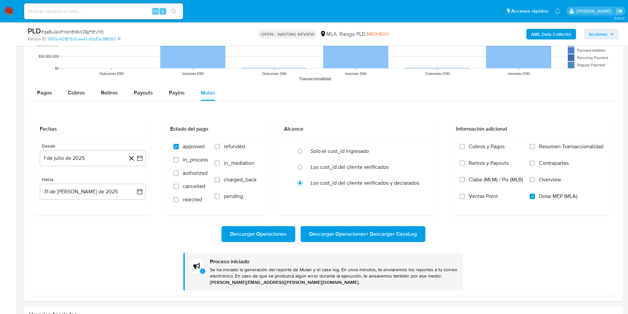
scroll to position [249, 0]
click at [364, 238] on span "Descargar Operaciones + Descargar CaseLog" at bounding box center [363, 234] width 108 height 15
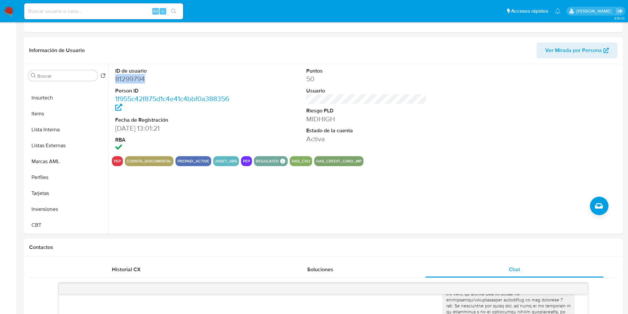
scroll to position [0, 0]
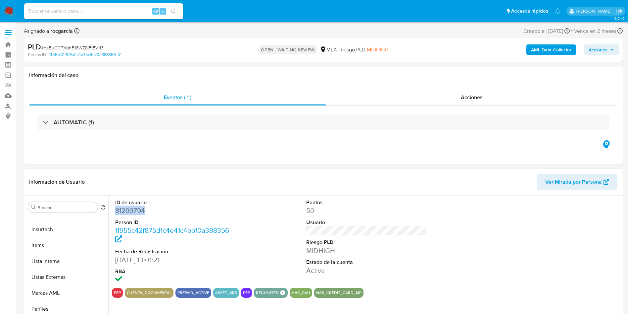
click at [138, 214] on dd "81299794" at bounding box center [175, 210] width 121 height 9
click at [140, 208] on dd "81299794" at bounding box center [175, 210] width 121 height 9
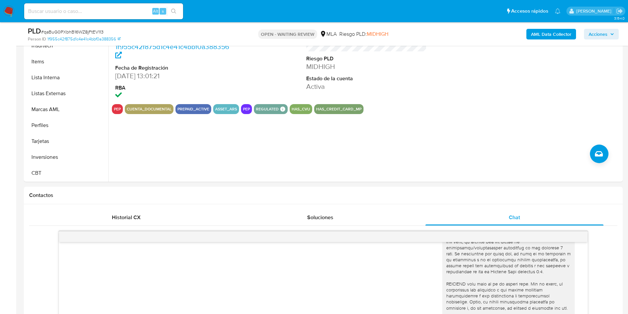
scroll to position [11, 0]
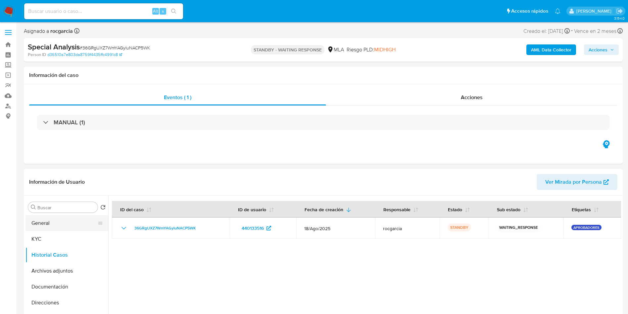
click at [44, 223] on button "General" at bounding box center [65, 223] width 78 height 16
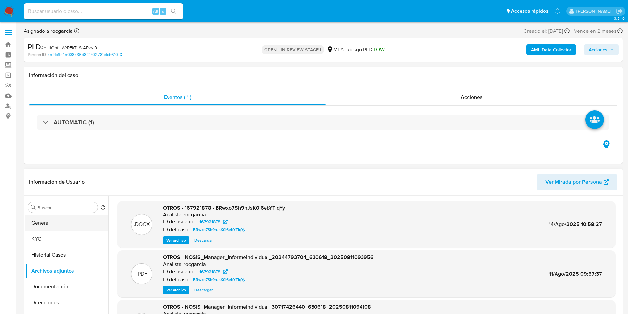
click at [45, 223] on button "General" at bounding box center [65, 223] width 78 height 16
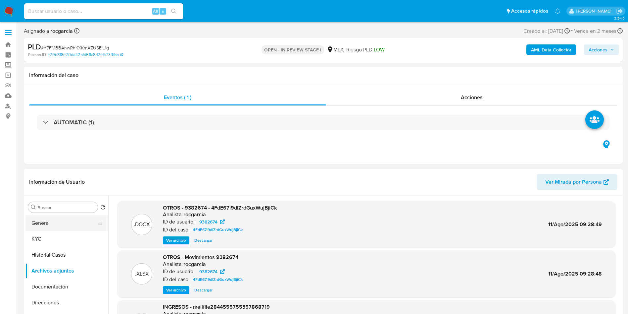
click at [66, 223] on button "General" at bounding box center [65, 223] width 78 height 16
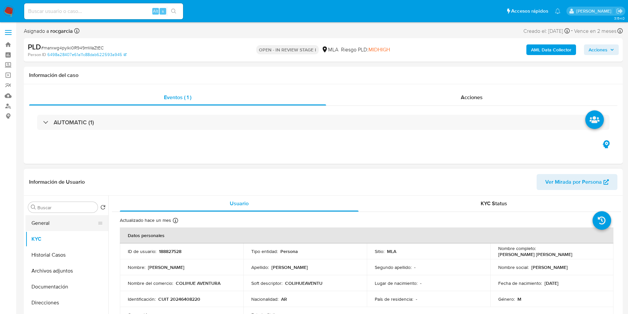
click at [38, 222] on button "General" at bounding box center [65, 223] width 78 height 16
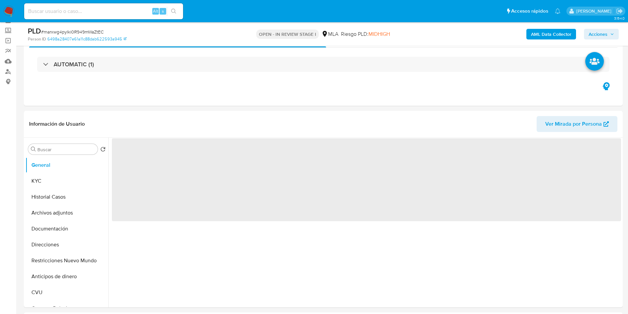
scroll to position [50, 0]
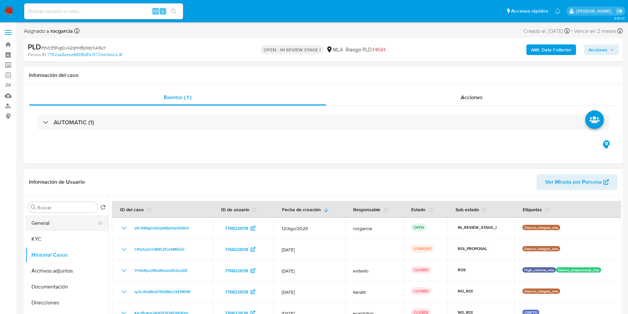
click at [38, 223] on button "General" at bounding box center [65, 223] width 78 height 16
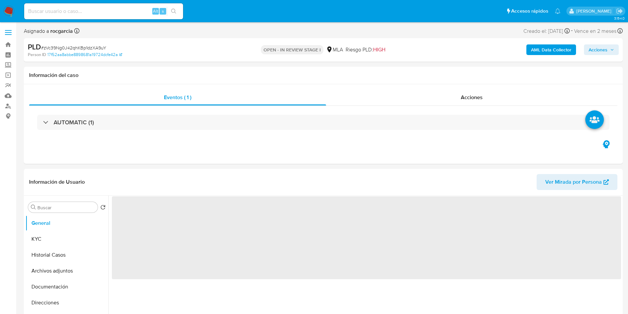
scroll to position [99, 0]
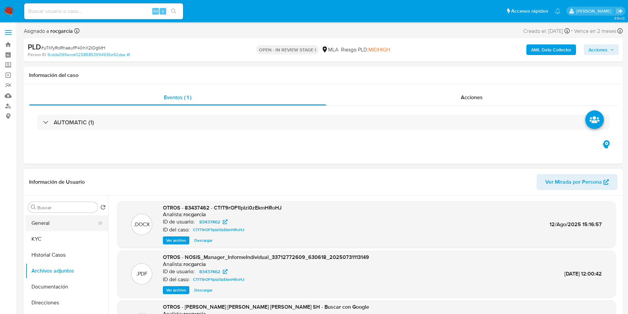
click at [44, 220] on button "General" at bounding box center [65, 223] width 78 height 16
